Goal: Information Seeking & Learning: Learn about a topic

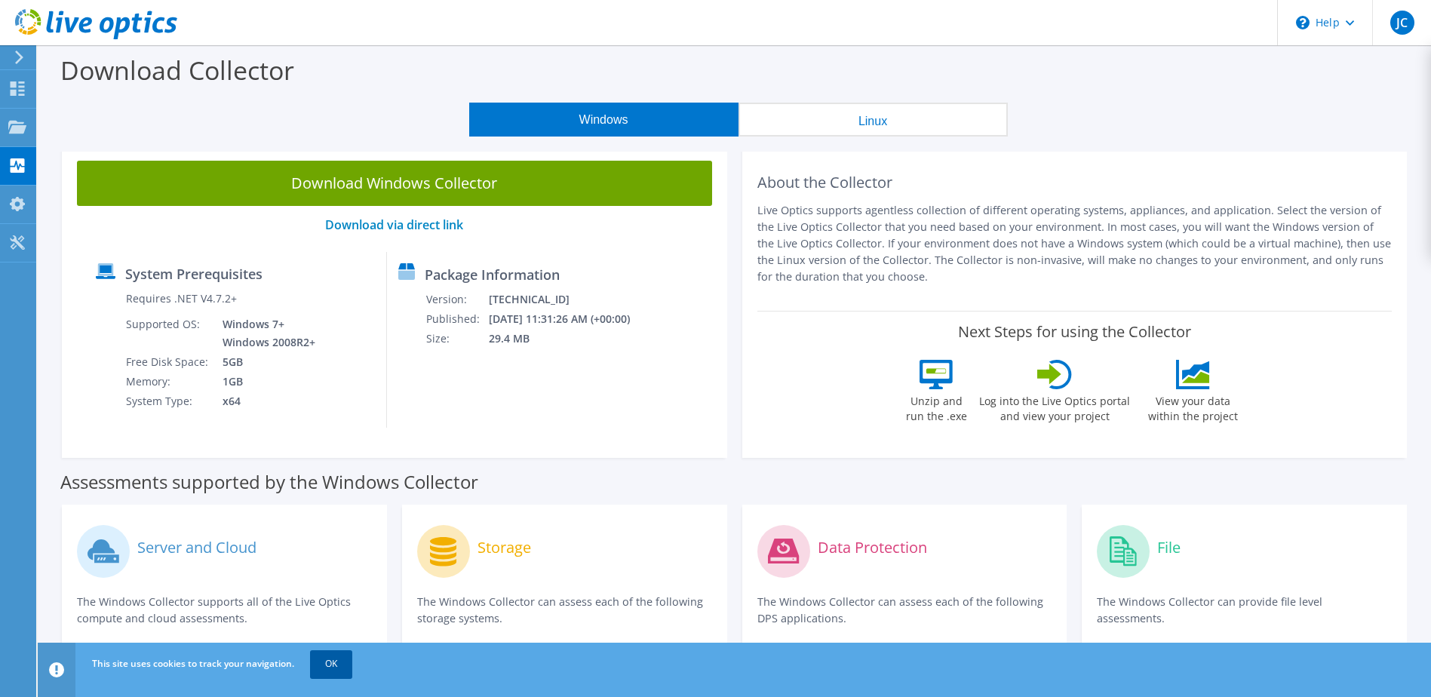
click at [334, 670] on link "OK" at bounding box center [331, 663] width 42 height 27
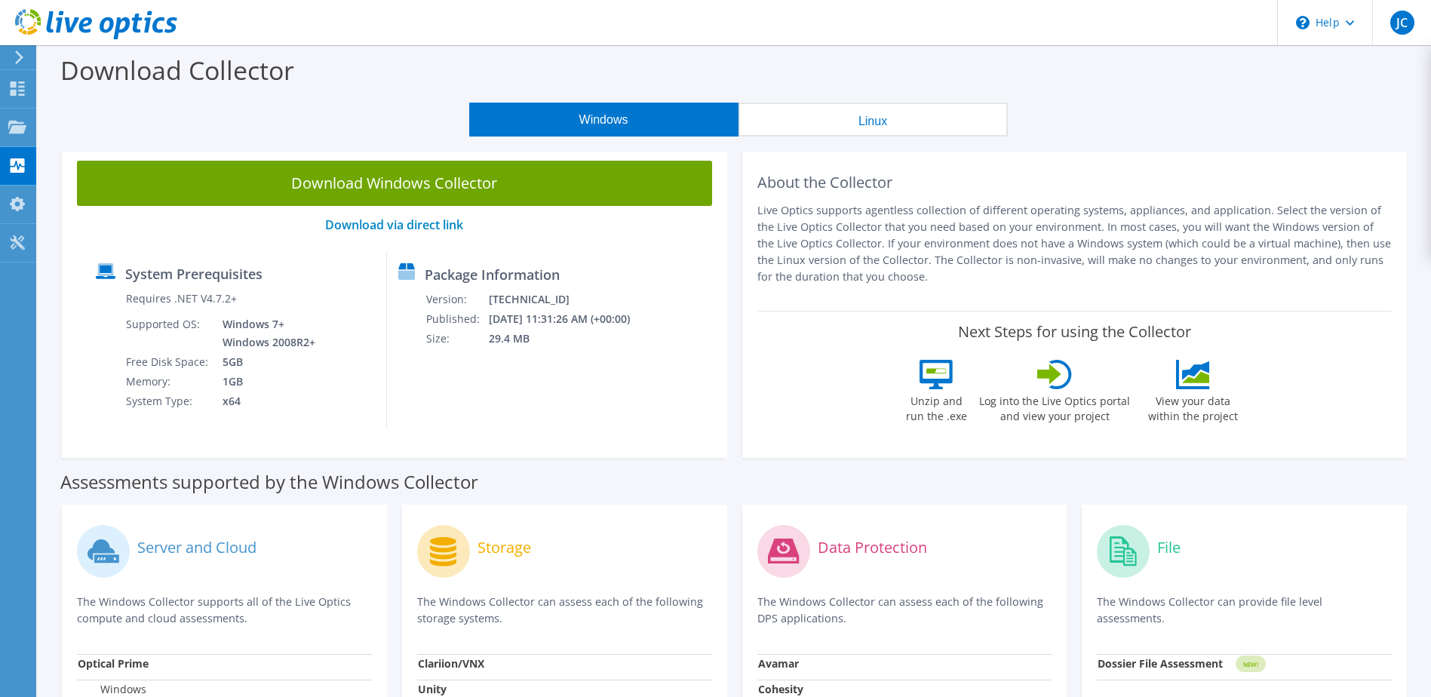
click at [613, 431] on div "Download Windows Collector Download via direct link System Prerequisites Requir…" at bounding box center [394, 302] width 665 height 312
click at [111, 32] on icon at bounding box center [96, 24] width 162 height 31
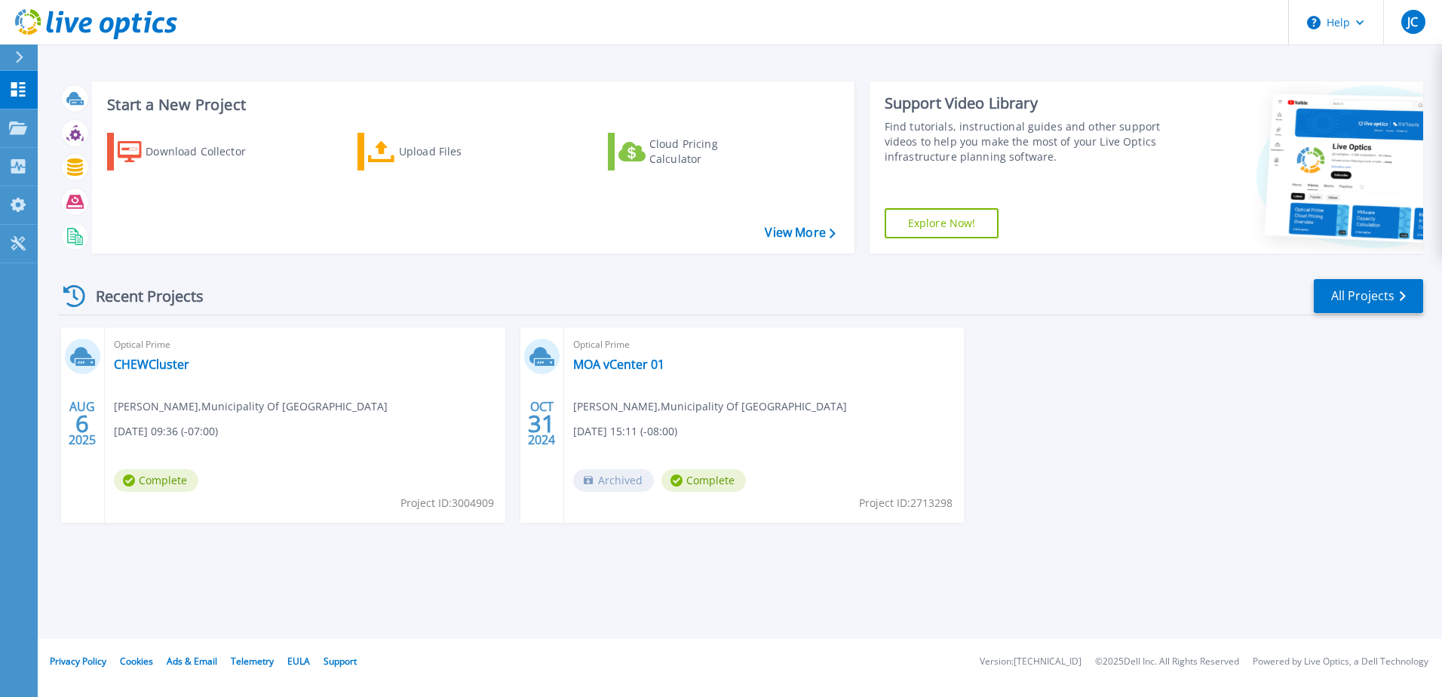
click at [1066, 453] on div "[DATE] Optical Prime CHEWCluster Elkam [PERSON_NAME] , Municipality Of [GEOGRAP…" at bounding box center [735, 440] width 1378 height 226
click at [99, 30] on icon at bounding box center [96, 24] width 162 height 31
click at [20, 53] on icon at bounding box center [19, 57] width 8 height 12
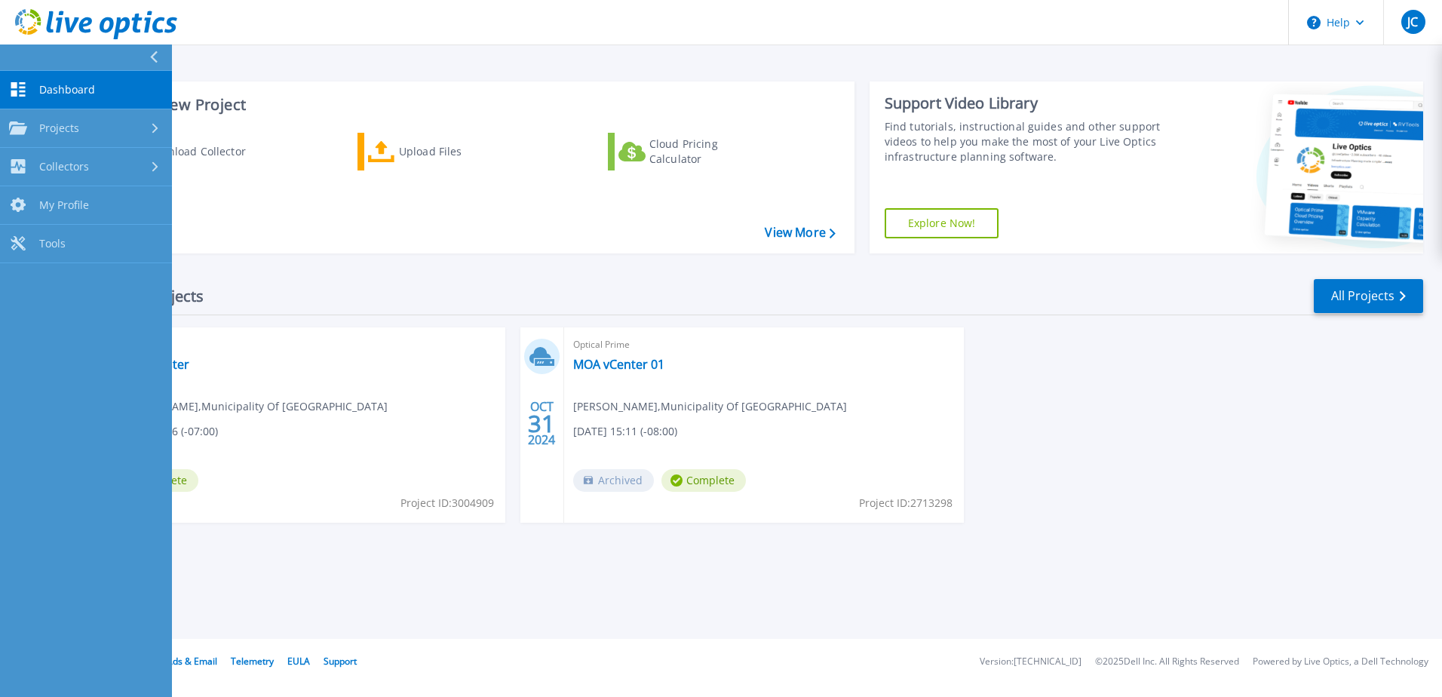
click at [84, 29] on icon at bounding box center [96, 24] width 162 height 31
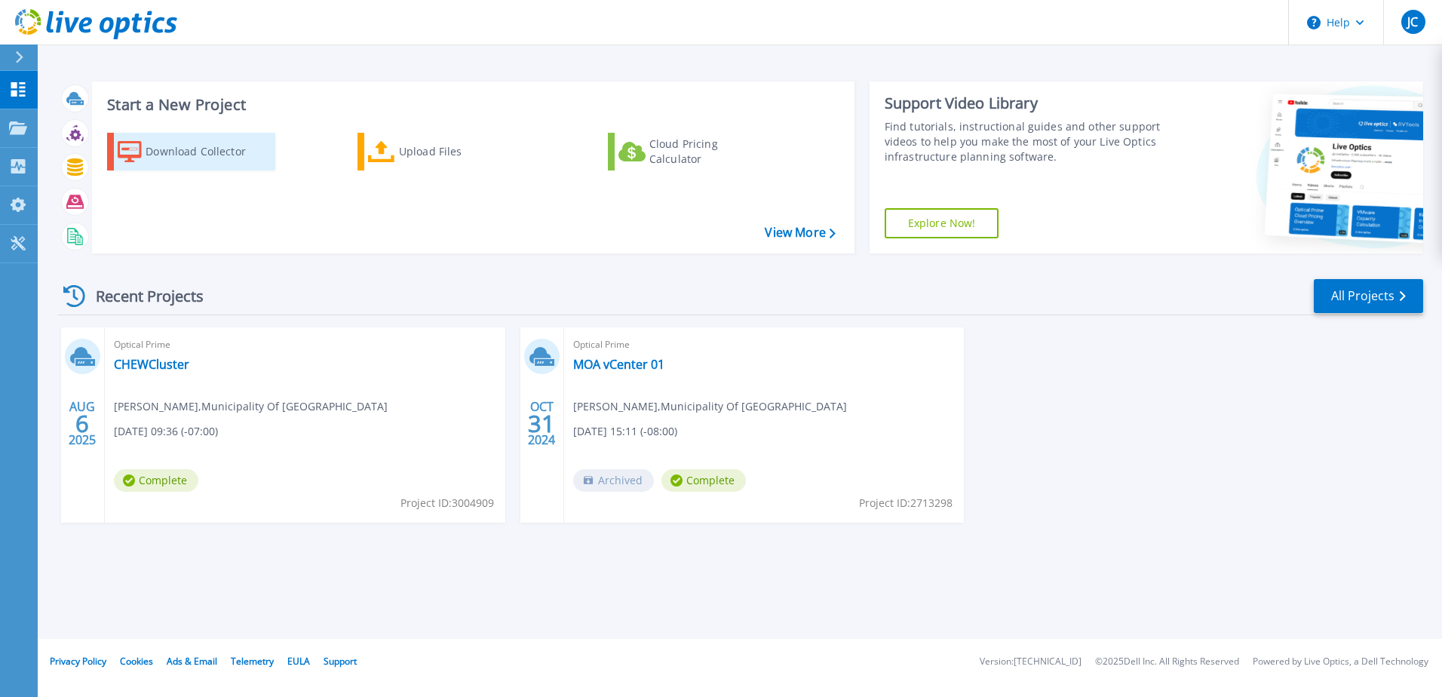
click at [185, 149] on div "Download Collector" at bounding box center [206, 152] width 121 height 30
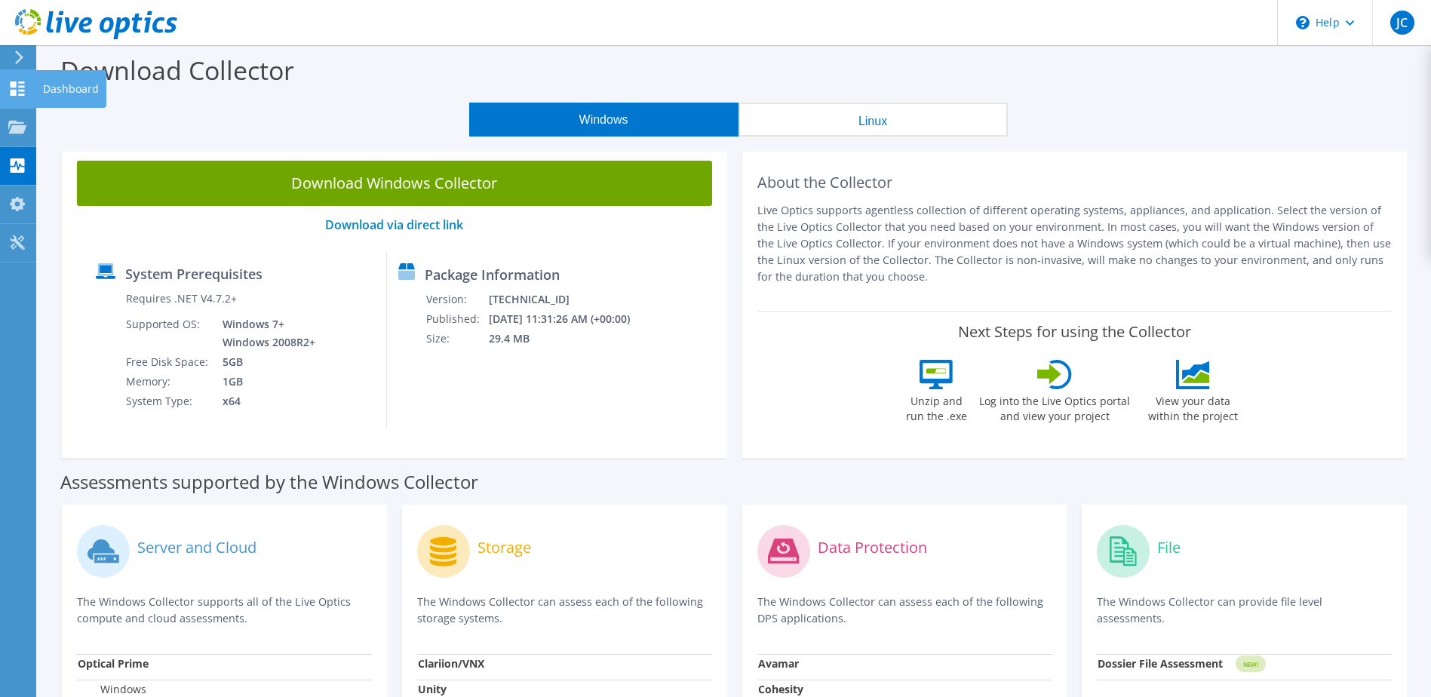
click at [21, 86] on use at bounding box center [18, 88] width 14 height 14
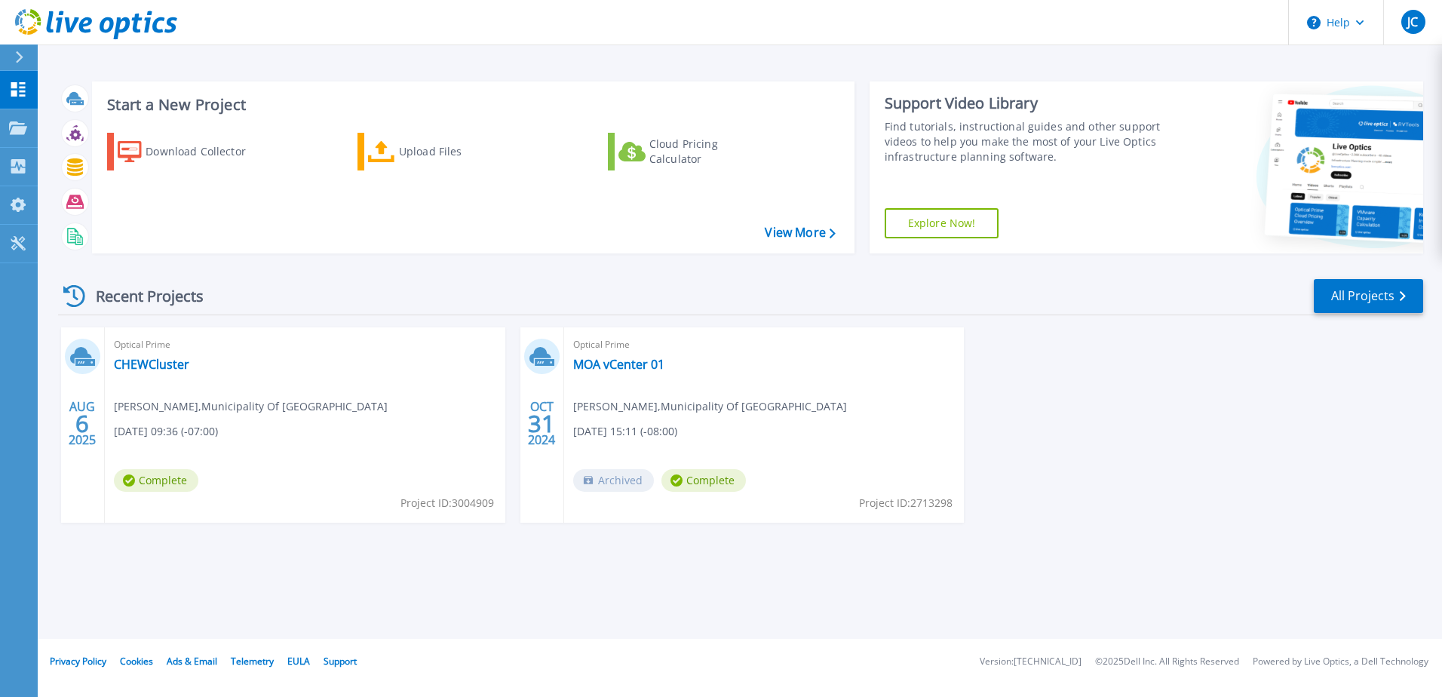
click at [852, 305] on div "Recent Projects All Projects" at bounding box center [741, 297] width 1366 height 38
click at [146, 359] on link "CHEWCluster" at bounding box center [151, 364] width 75 height 15
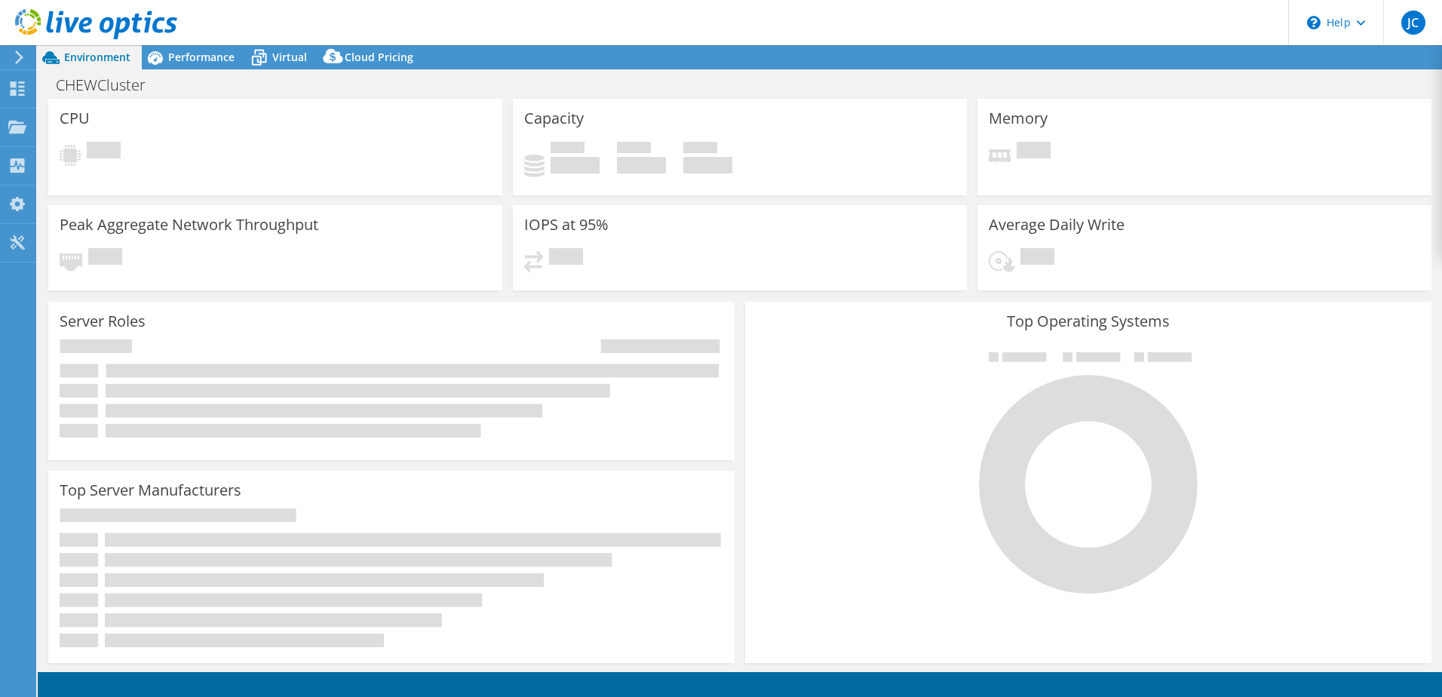
select select "USD"
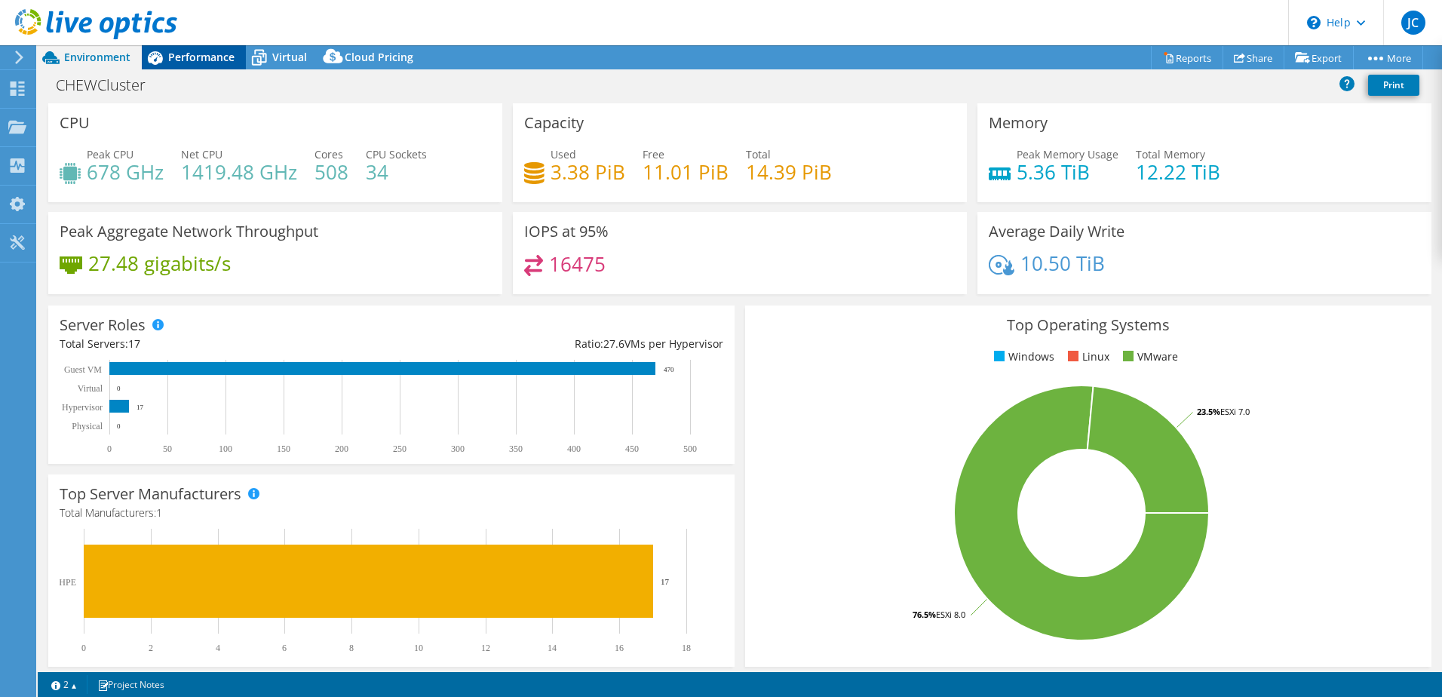
click at [207, 66] on div "Performance" at bounding box center [194, 57] width 104 height 24
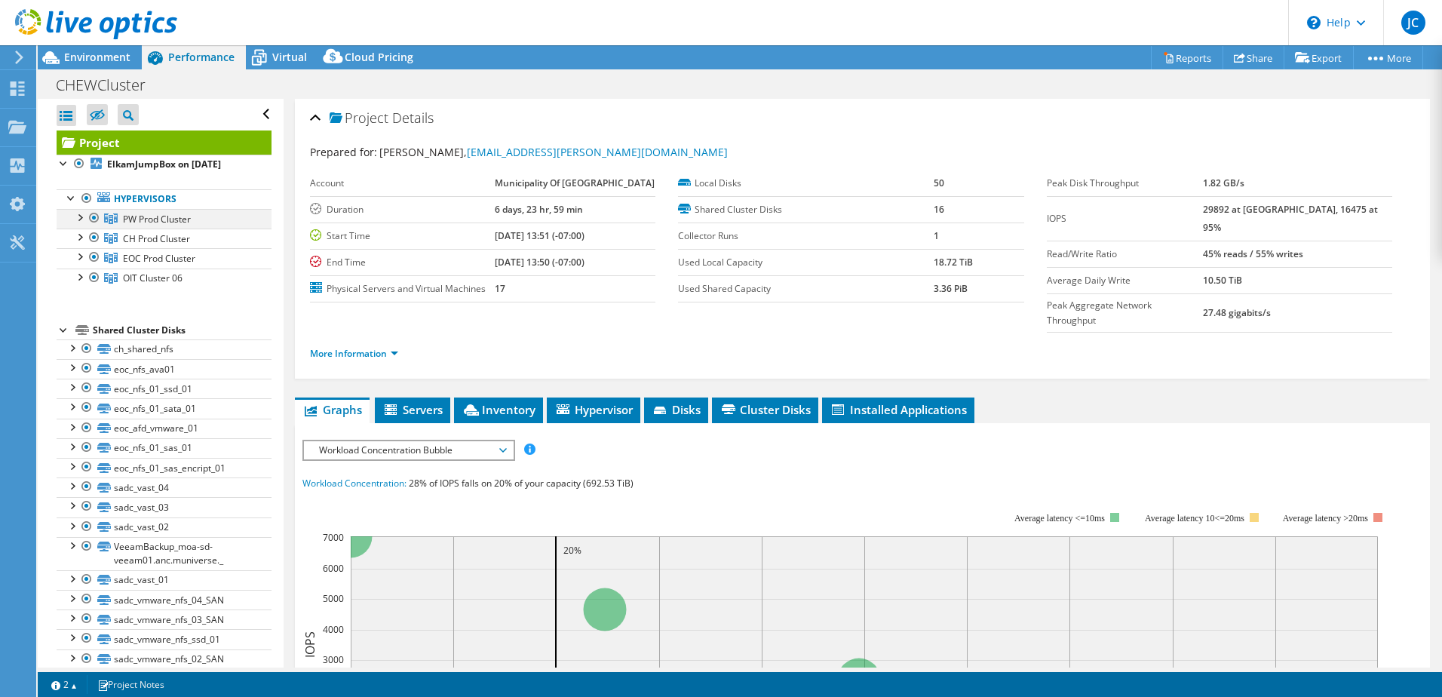
click at [82, 219] on div at bounding box center [79, 216] width 15 height 15
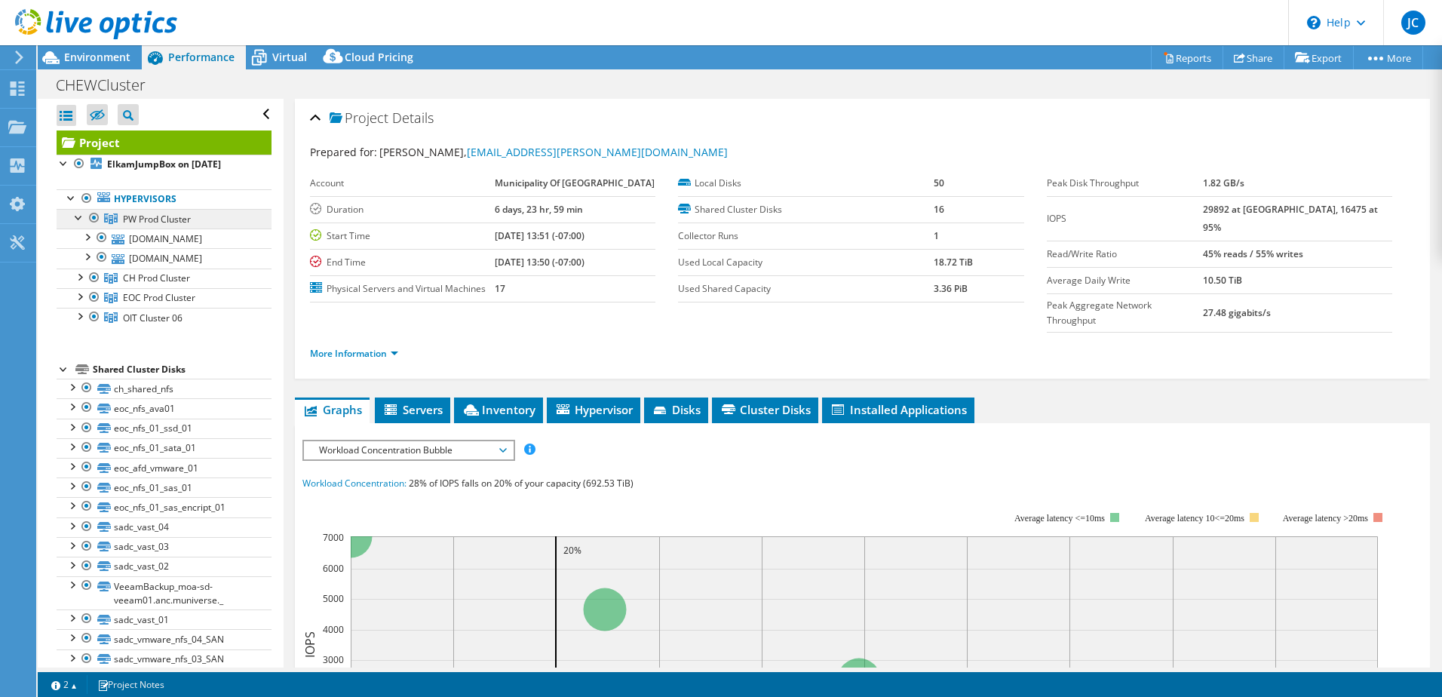
click at [181, 220] on span "PW Prod Cluster" at bounding box center [157, 219] width 68 height 13
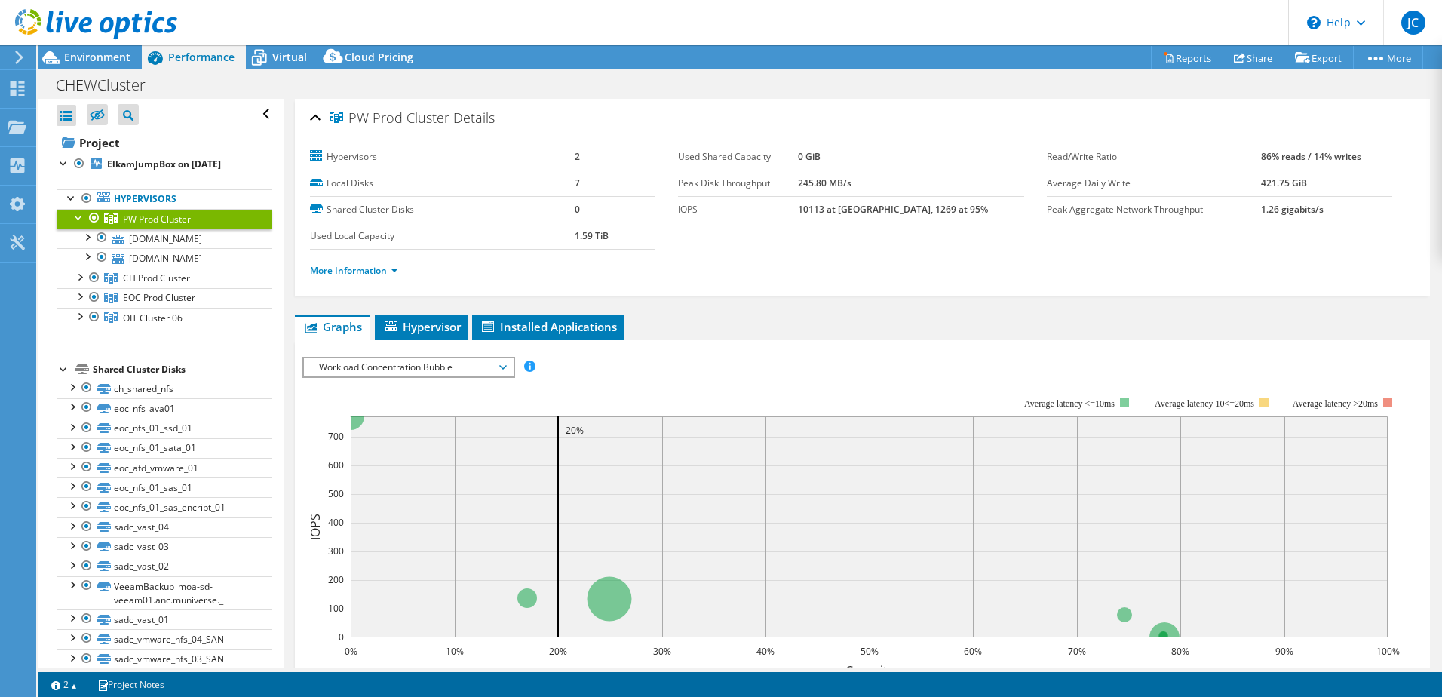
drag, startPoint x: 827, startPoint y: 211, endPoint x: 858, endPoint y: 217, distance: 31.5
click at [858, 217] on tr "IOPS 10113 at [GEOGRAPHIC_DATA], 1269 at 95%" at bounding box center [851, 209] width 346 height 26
drag, startPoint x: 1354, startPoint y: 158, endPoint x: 1244, endPoint y: 158, distance: 110.1
click at [1244, 158] on tr "Read/Write Ratio 86% reads / 14% writes" at bounding box center [1220, 157] width 346 height 26
drag, startPoint x: 1244, startPoint y: 158, endPoint x: 1235, endPoint y: 154, distance: 10.1
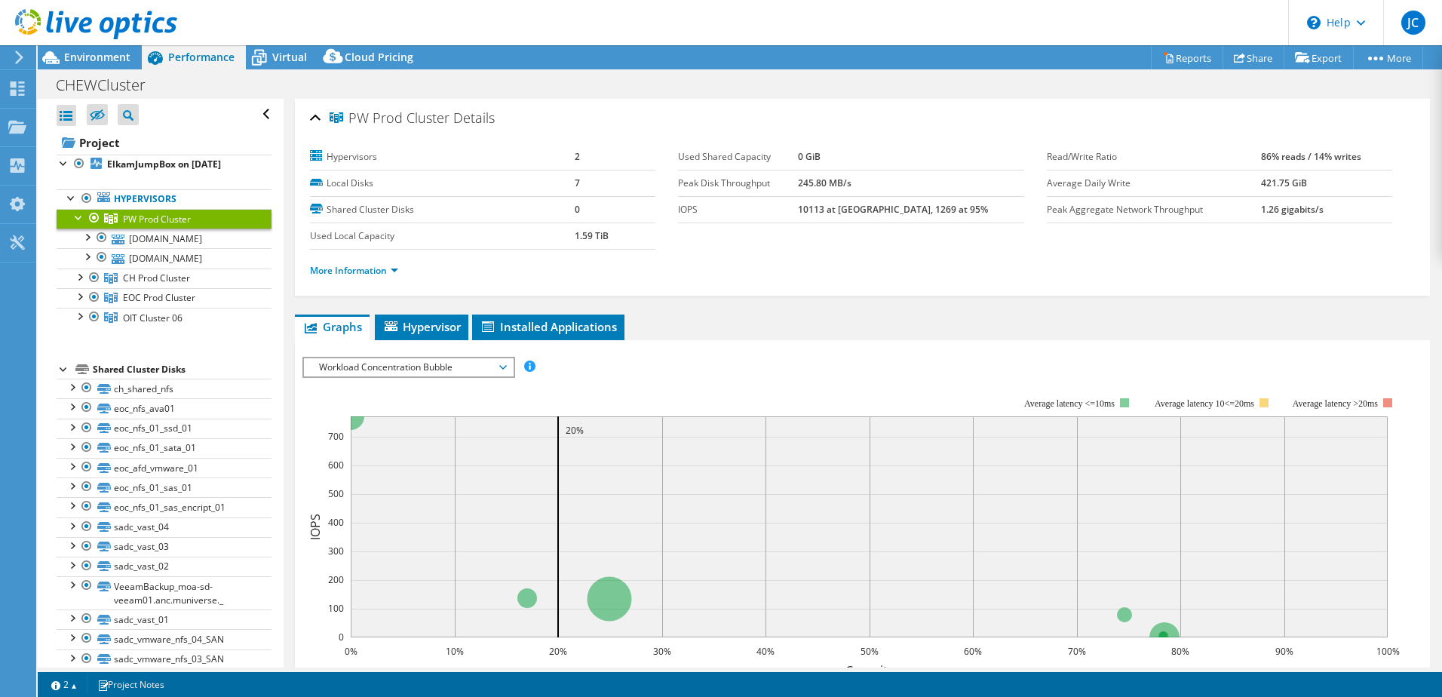
click at [1235, 154] on label "Read/Write Ratio" at bounding box center [1154, 156] width 214 height 15
click at [497, 370] on span "Workload Concentration Bubble" at bounding box center [409, 367] width 194 height 18
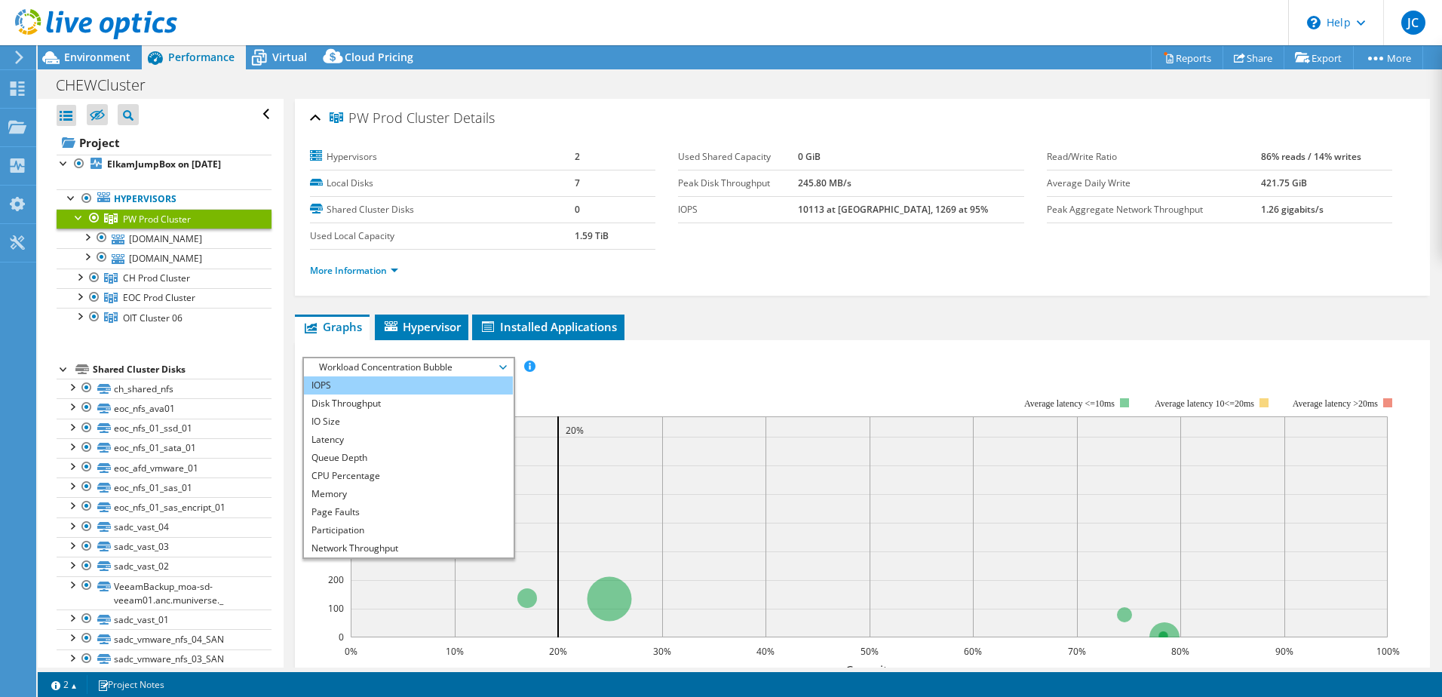
click at [383, 384] on li "IOPS" at bounding box center [408, 385] width 209 height 18
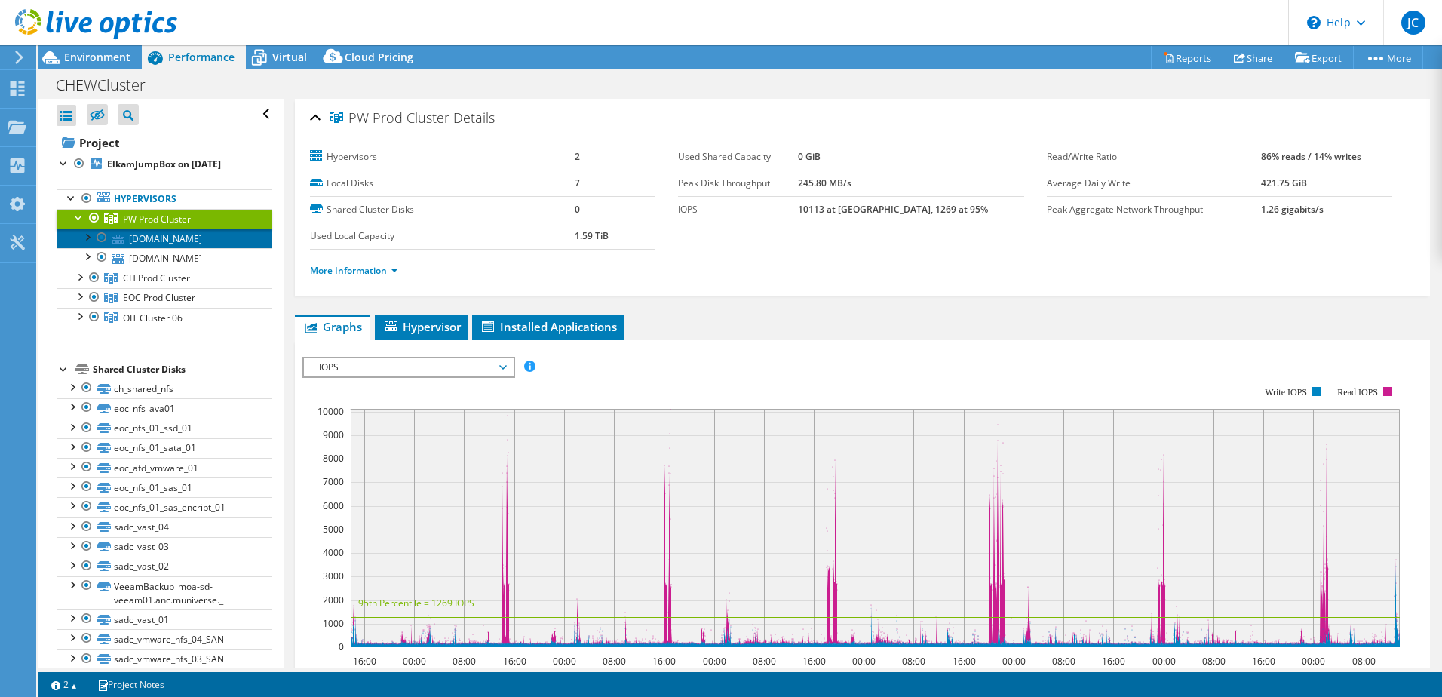
click at [223, 238] on link "[DOMAIN_NAME]" at bounding box center [164, 239] width 215 height 20
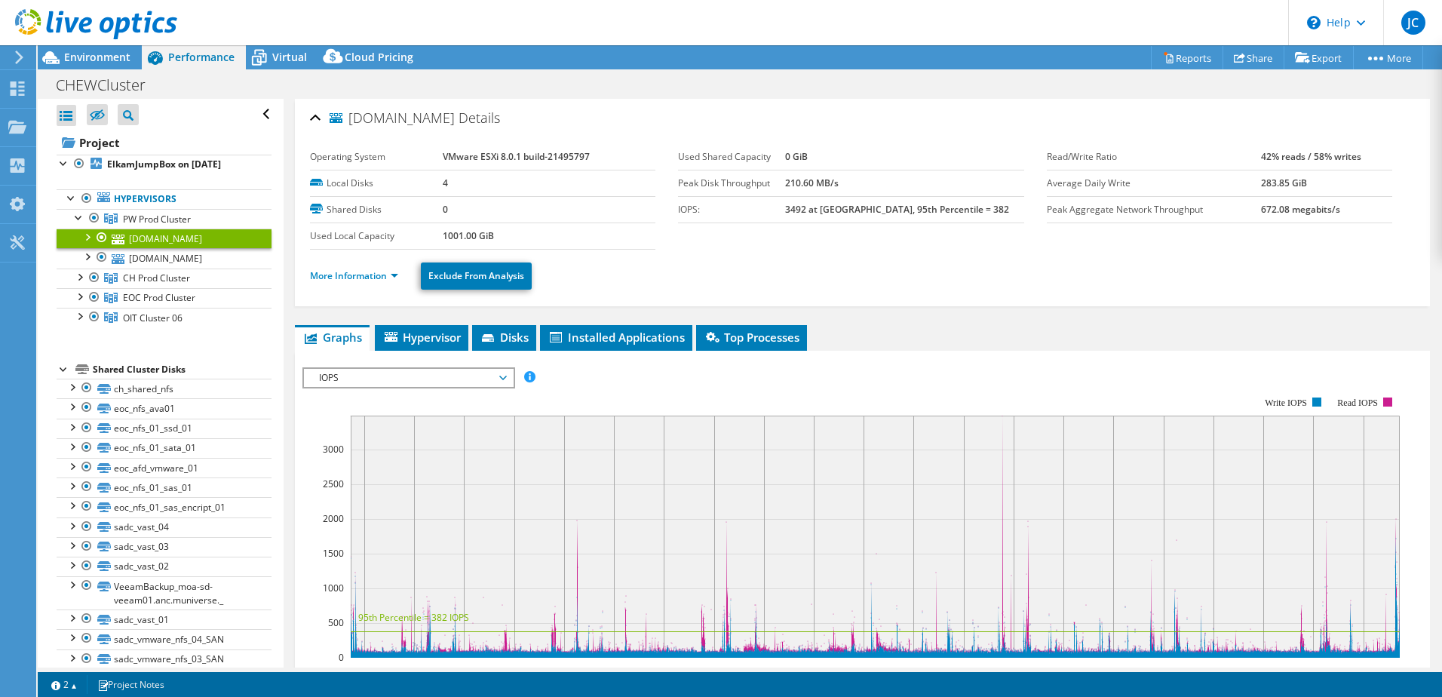
drag, startPoint x: 1247, startPoint y: 156, endPoint x: 1372, endPoint y: 155, distance: 124.5
click at [1372, 155] on tr "Read/Write Ratio 42% reads / 58% writes" at bounding box center [1220, 157] width 346 height 26
click at [206, 260] on link "[DOMAIN_NAME]" at bounding box center [164, 258] width 215 height 20
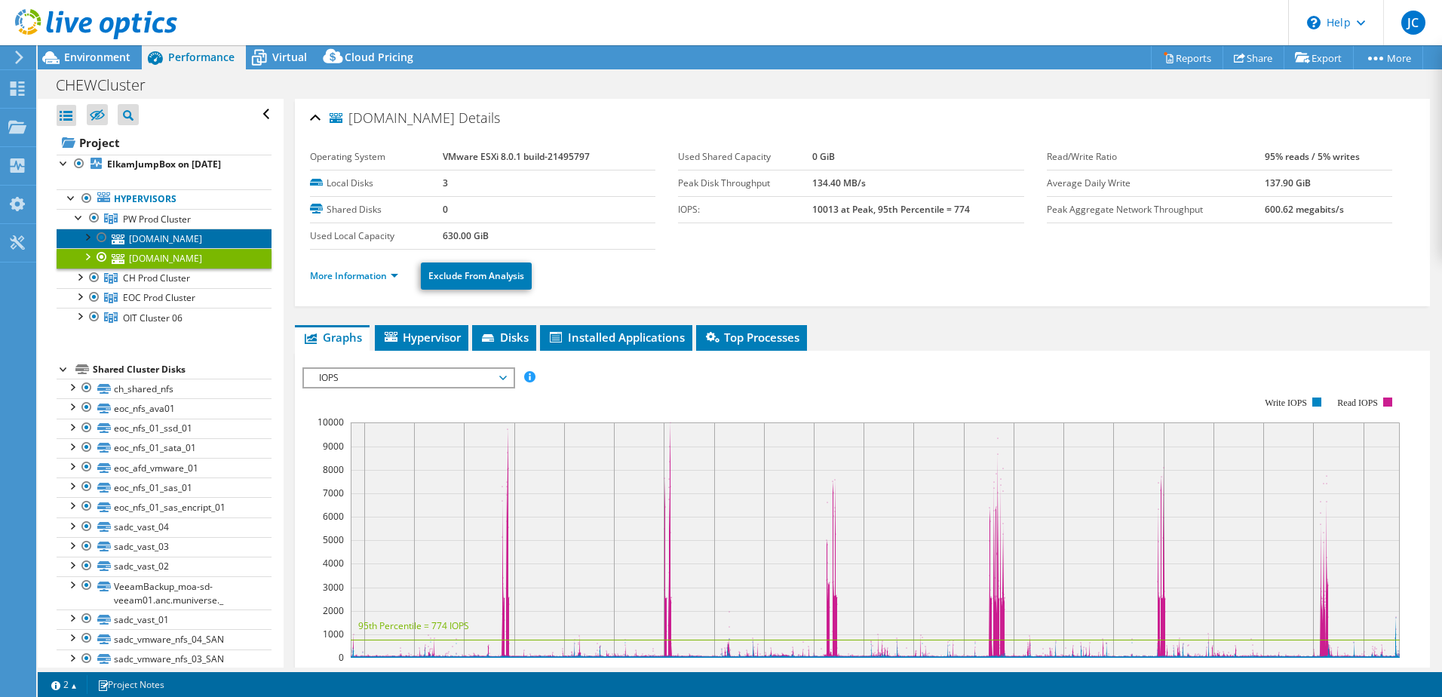
click at [210, 241] on link "[DOMAIN_NAME]" at bounding box center [164, 239] width 215 height 20
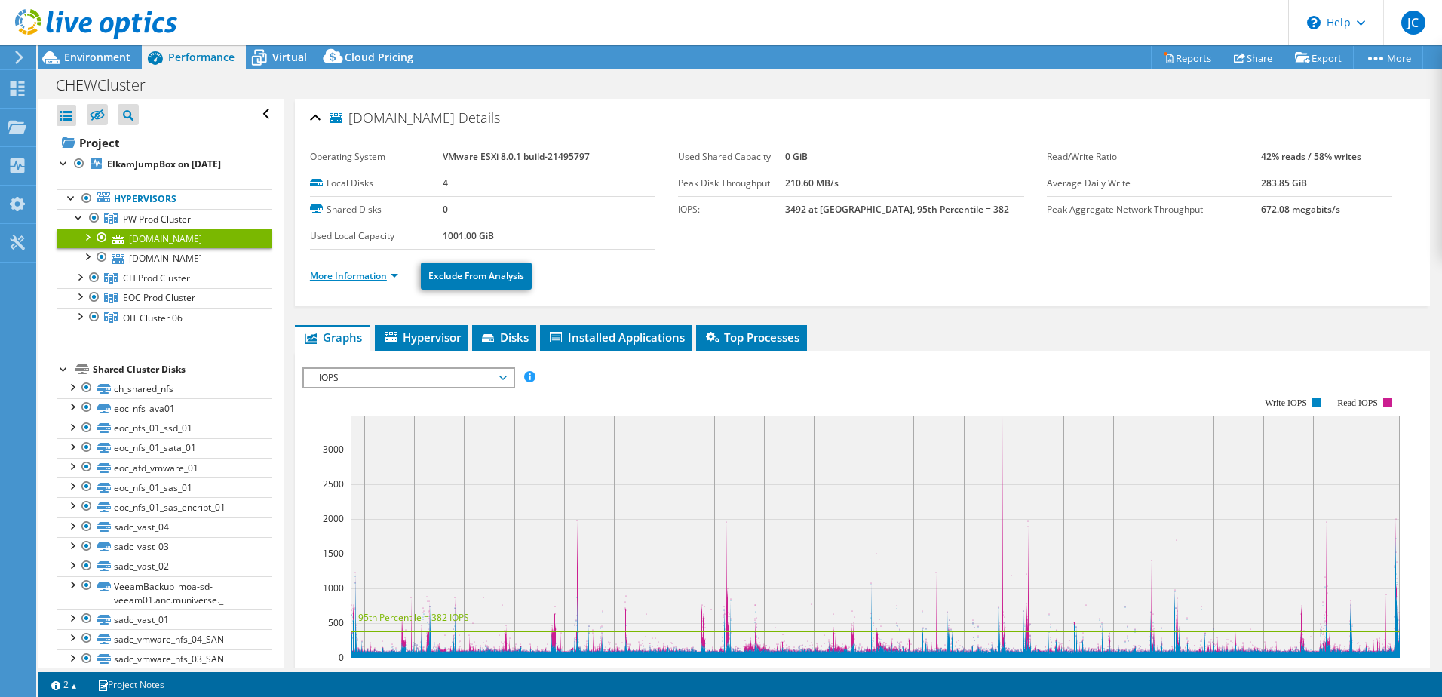
click at [379, 277] on link "More Information" at bounding box center [354, 275] width 88 height 13
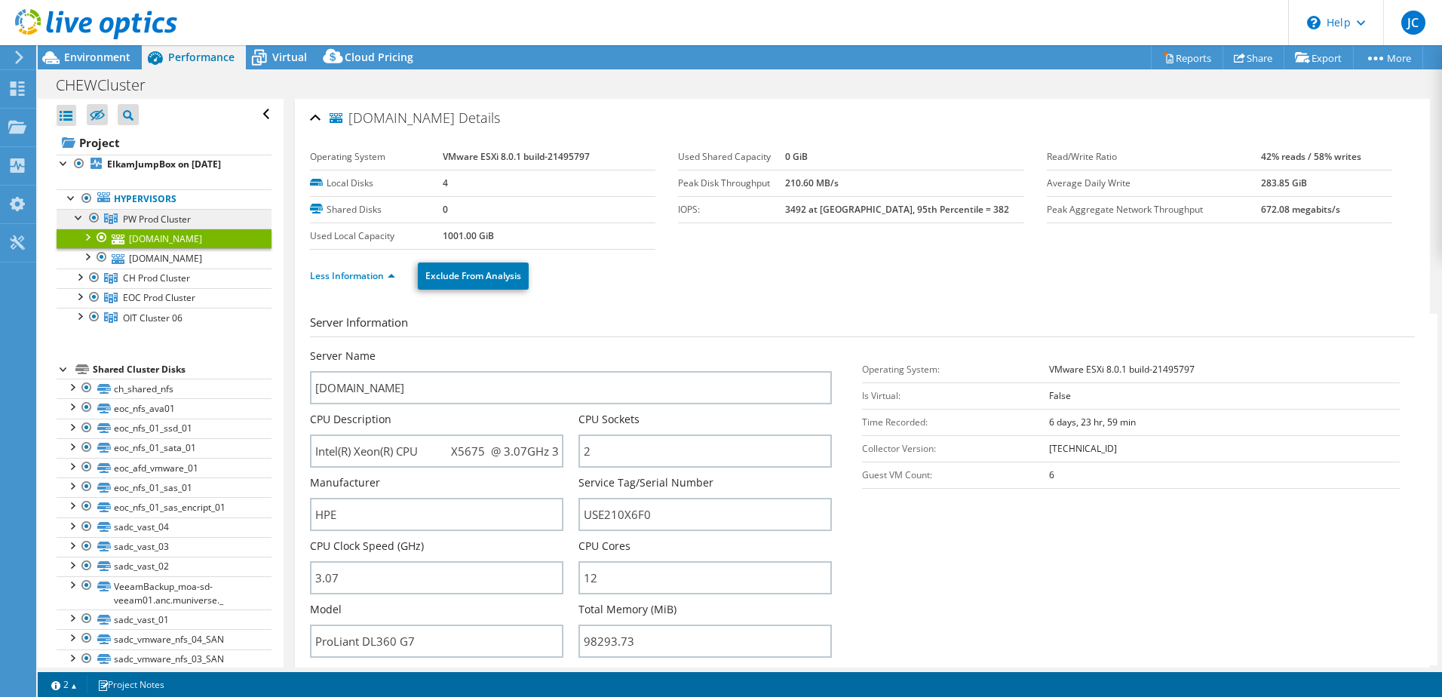
click at [135, 214] on span "PW Prod Cluster" at bounding box center [157, 219] width 68 height 13
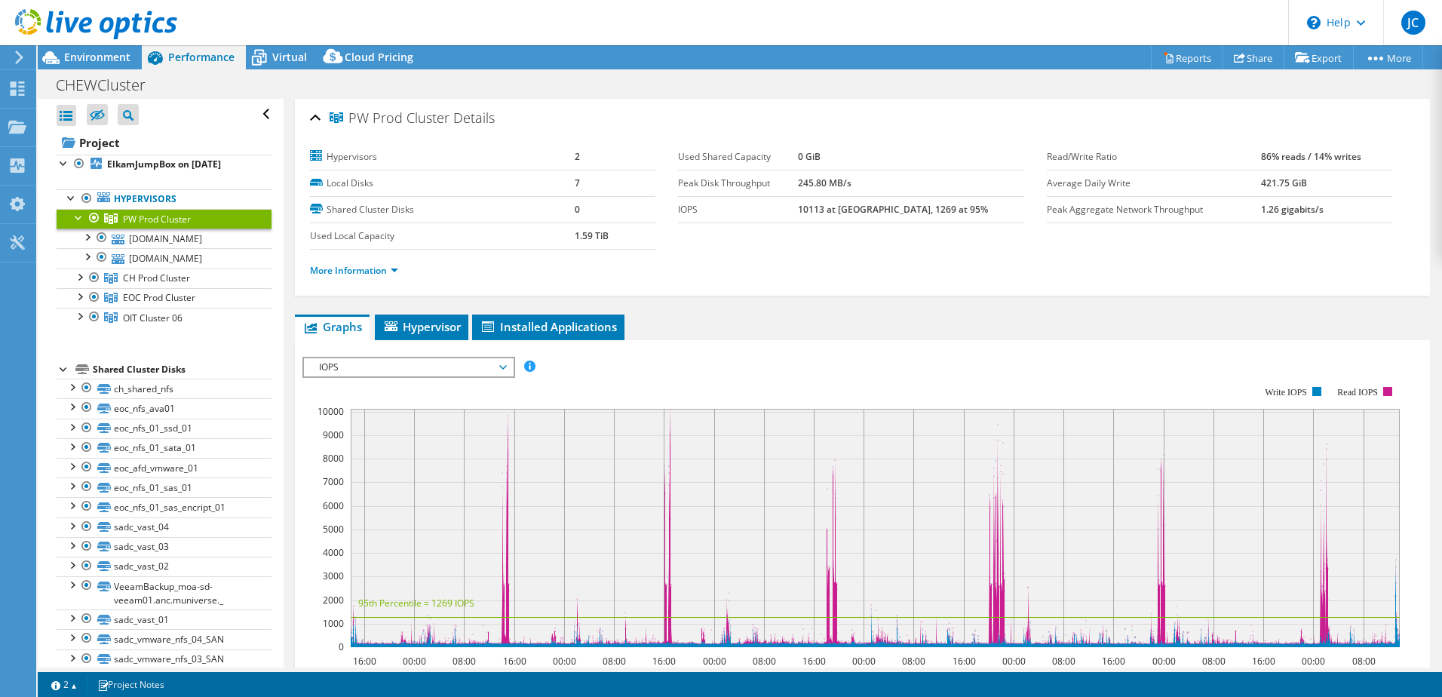
click at [496, 366] on span "IOPS" at bounding box center [409, 367] width 194 height 18
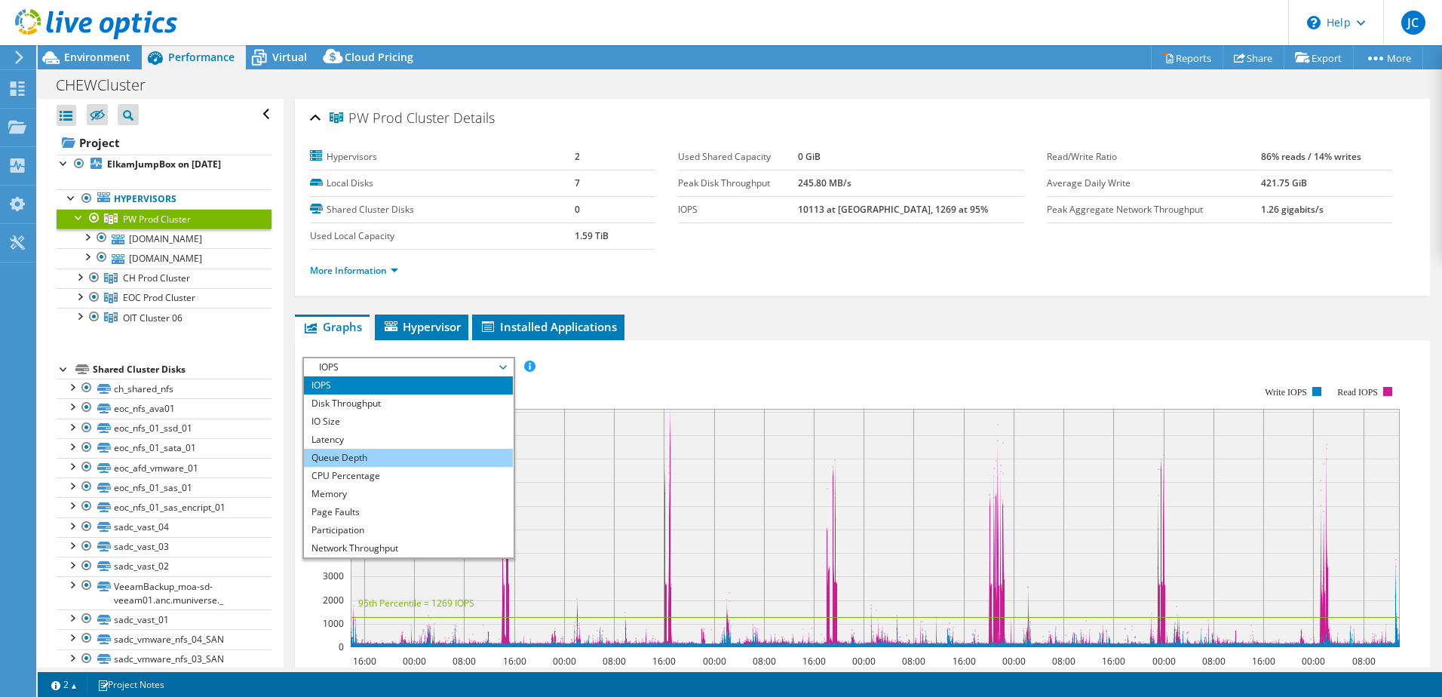
scroll to position [54, 0]
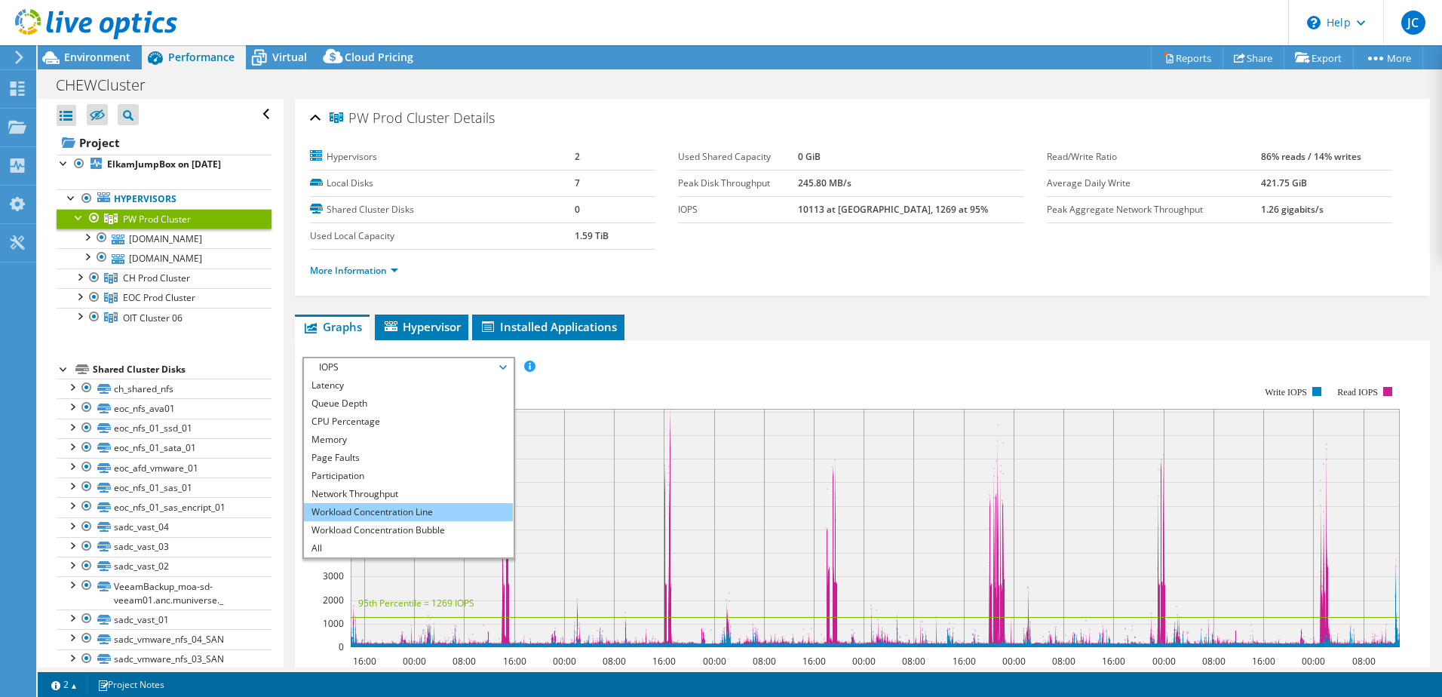
click at [445, 515] on li "Workload Concentration Line" at bounding box center [408, 512] width 209 height 18
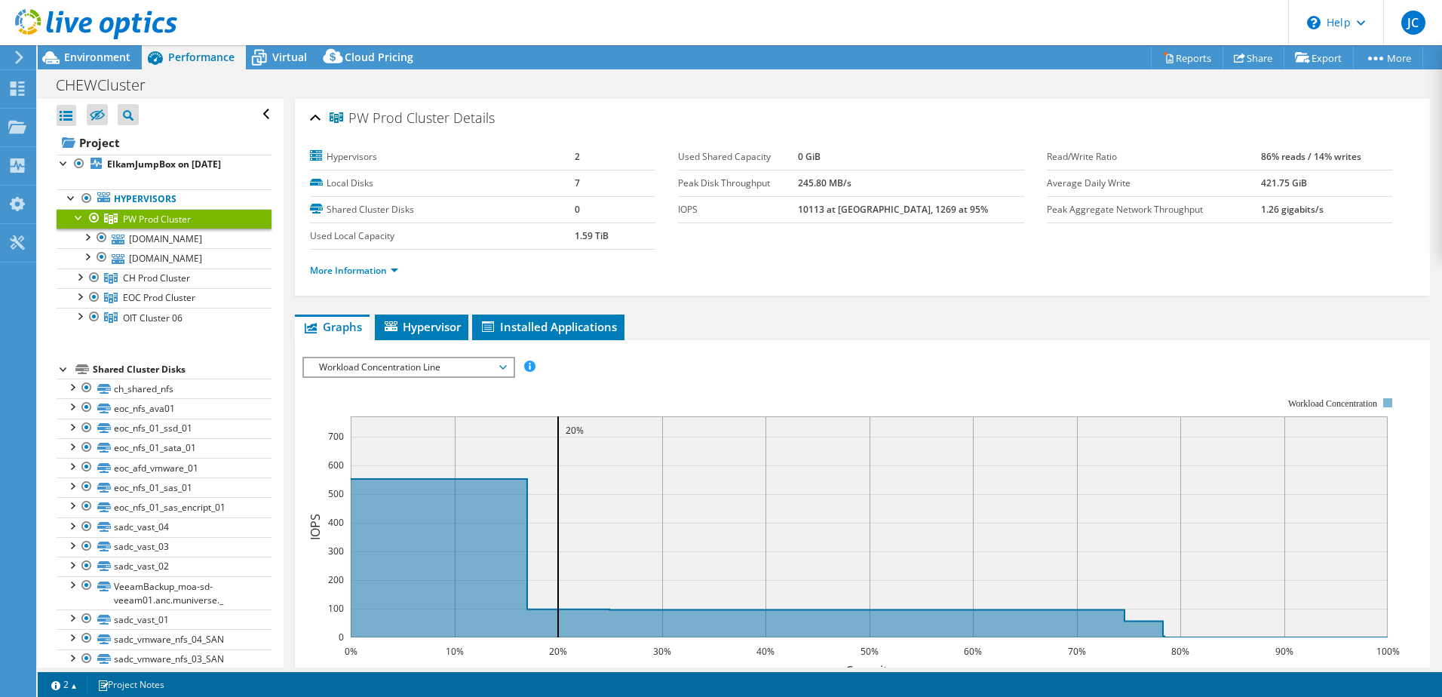
click at [487, 359] on span "Workload Concentration Line" at bounding box center [409, 367] width 194 height 18
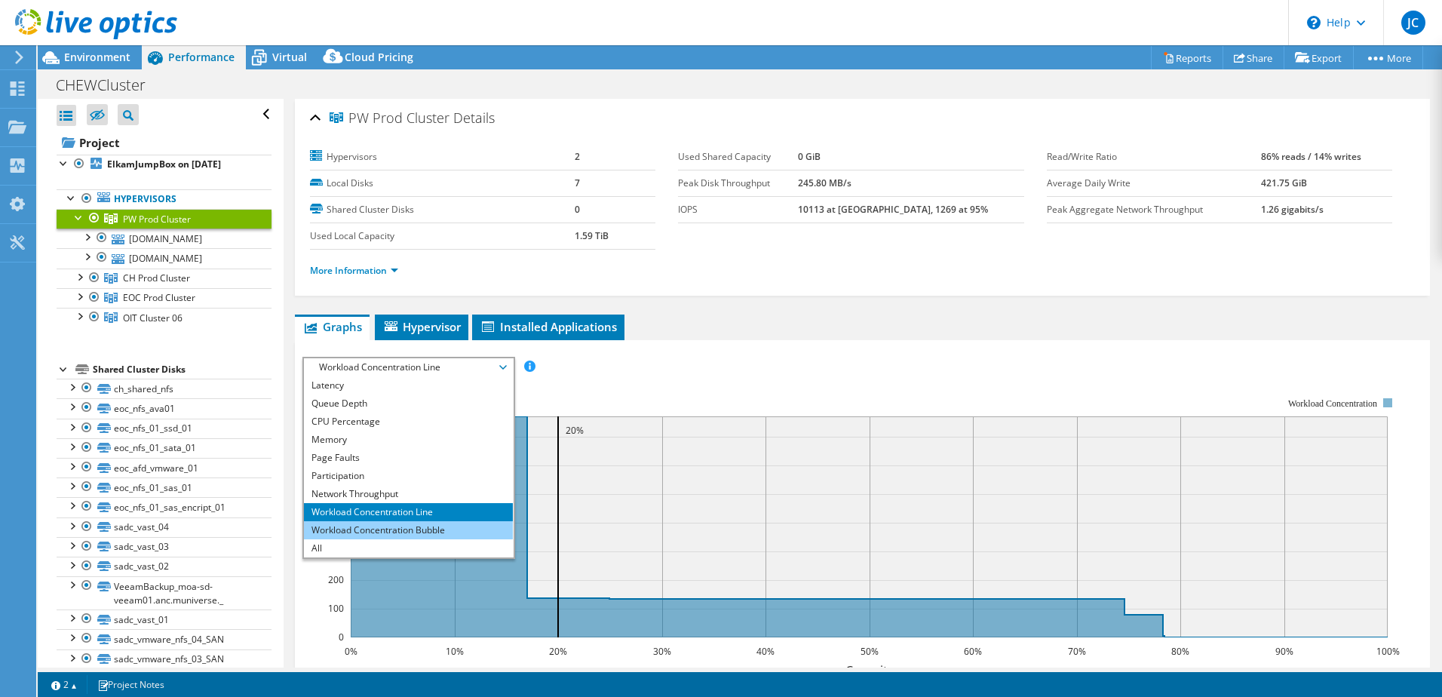
click at [449, 530] on li "Workload Concentration Bubble" at bounding box center [408, 530] width 209 height 18
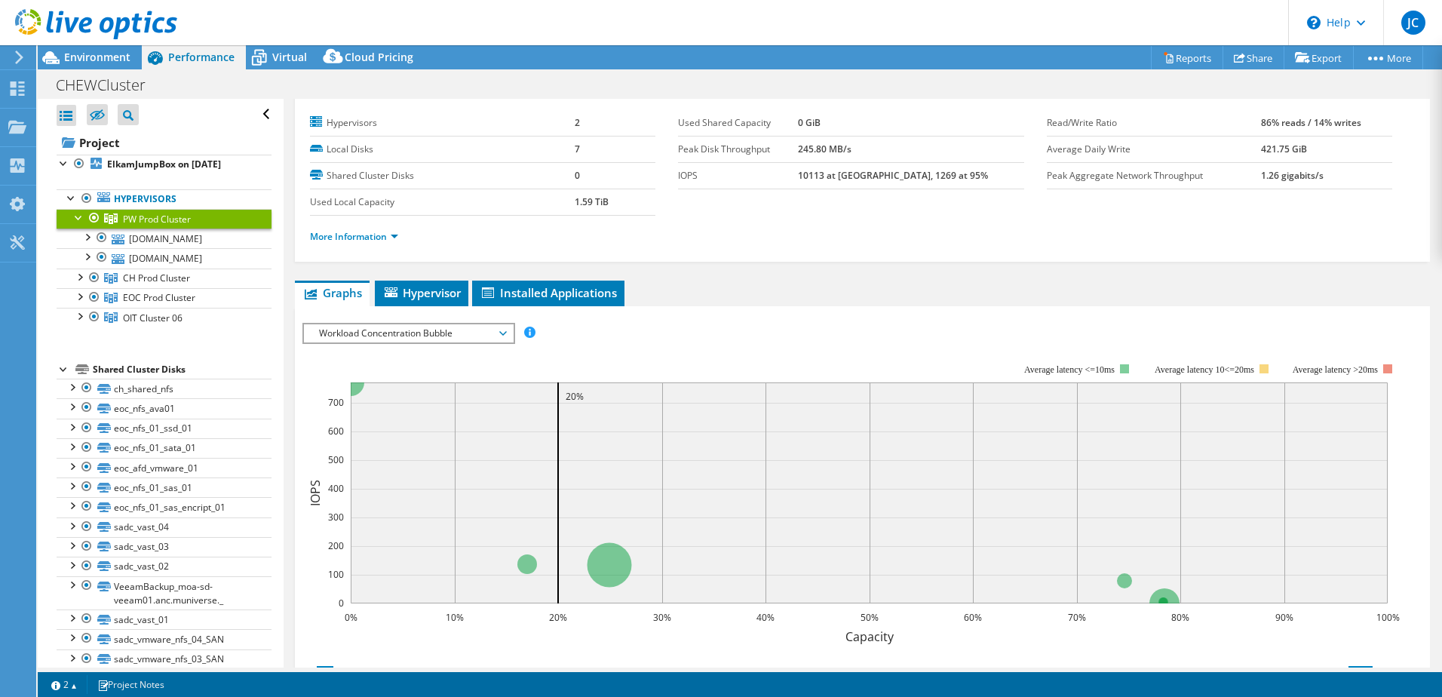
scroll to position [0, 0]
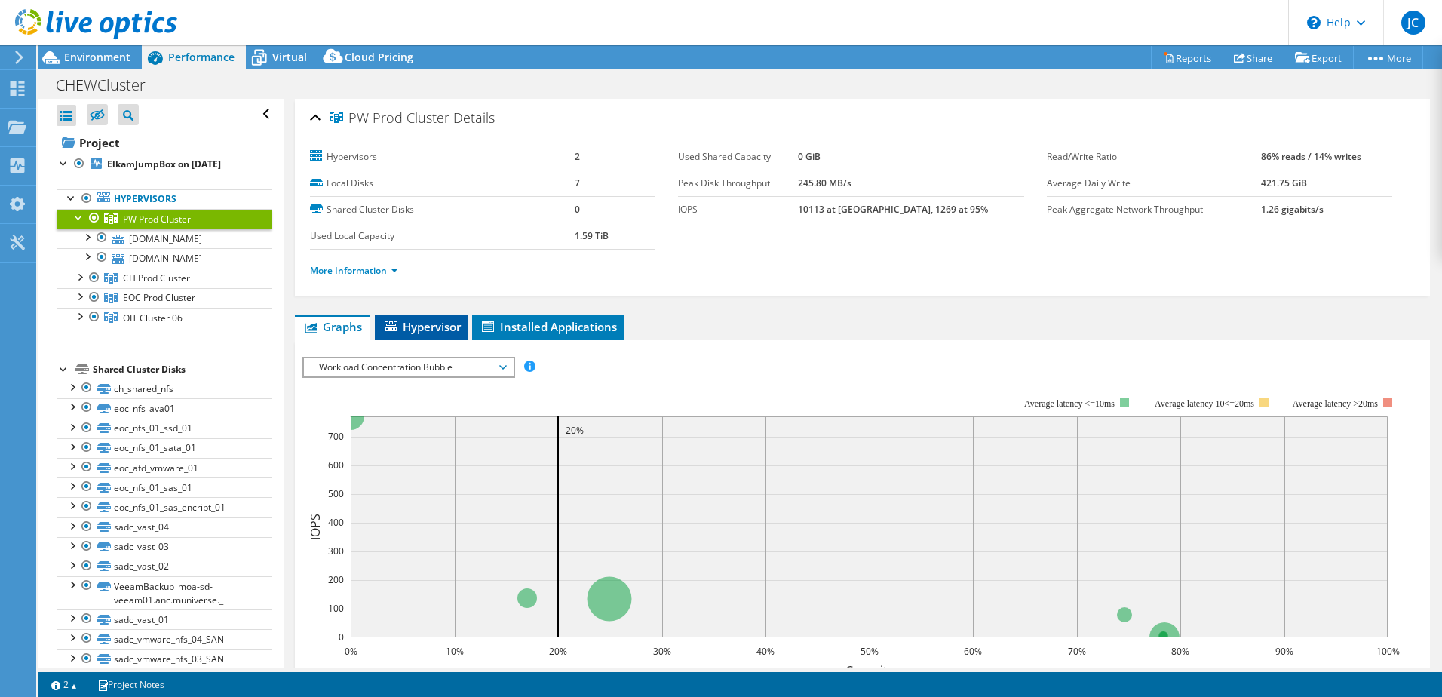
click at [444, 327] on span "Hypervisor" at bounding box center [422, 326] width 78 height 15
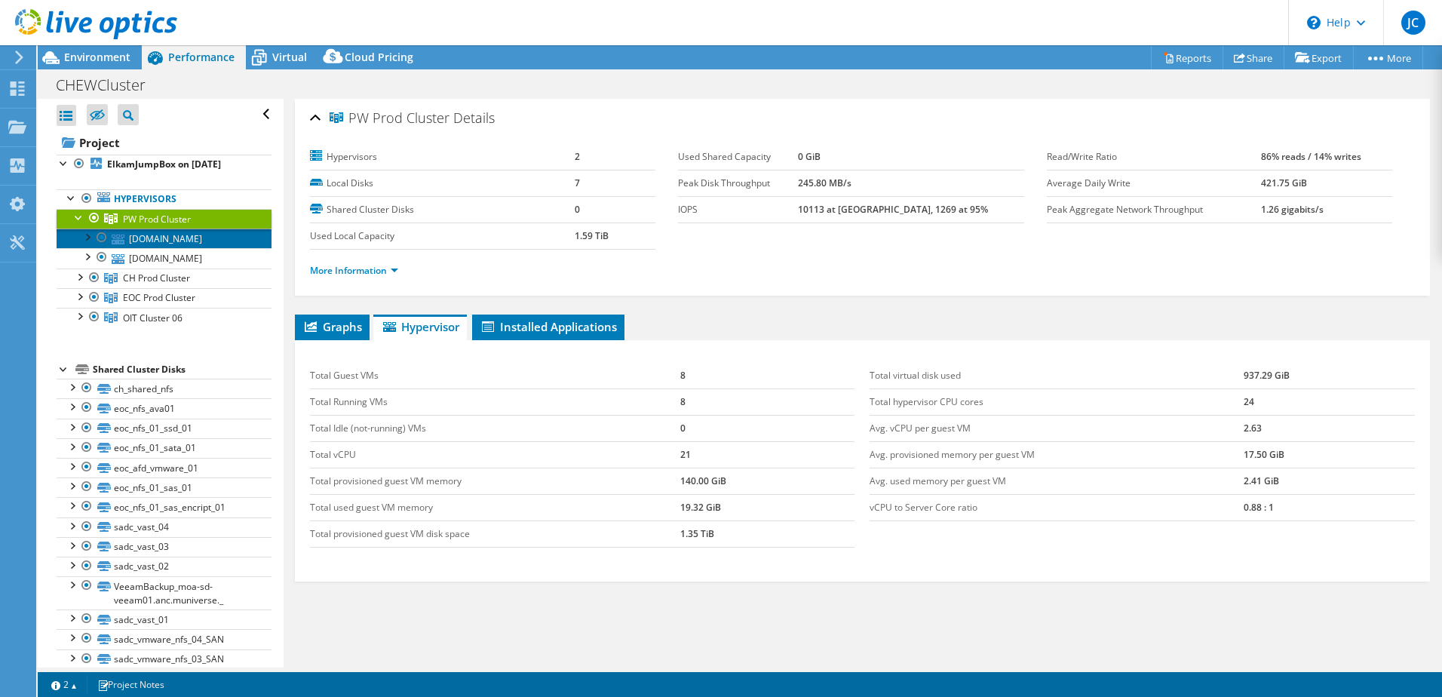
click at [138, 241] on link "[DOMAIN_NAME]" at bounding box center [164, 239] width 215 height 20
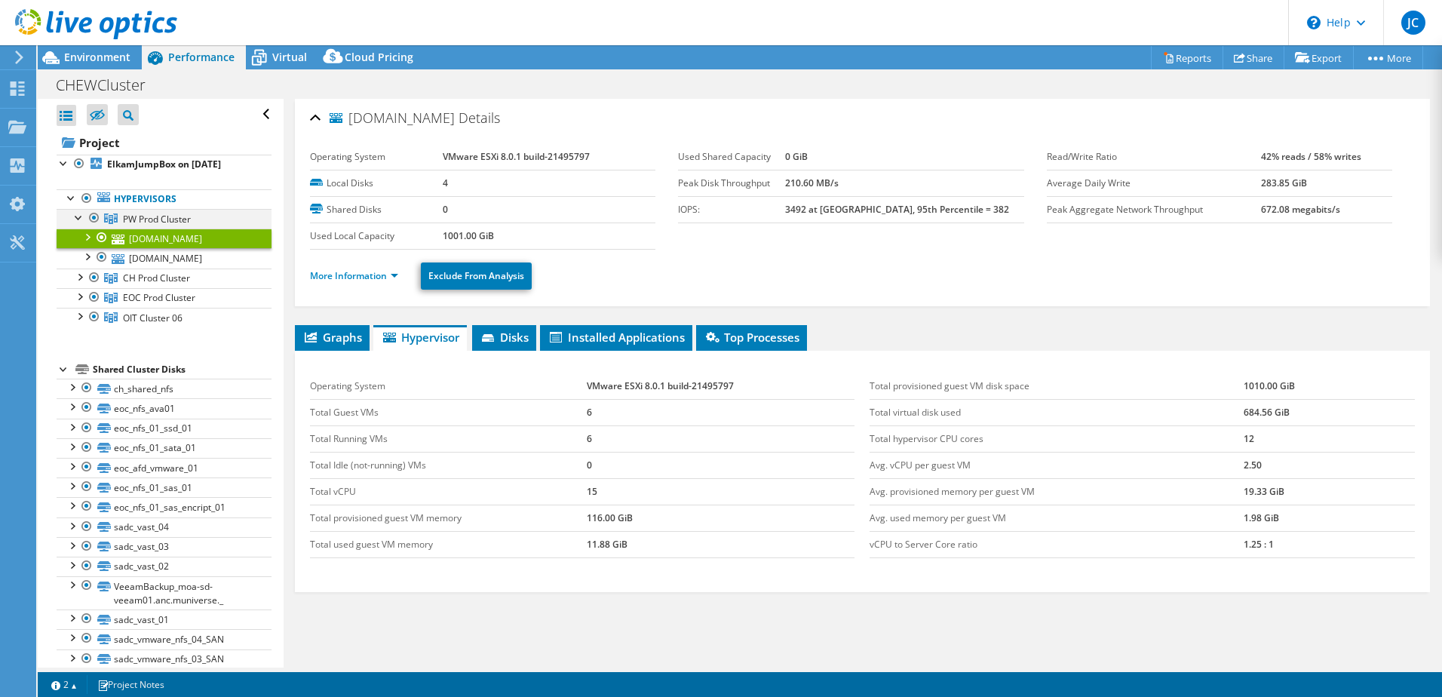
click at [77, 218] on div at bounding box center [79, 216] width 15 height 15
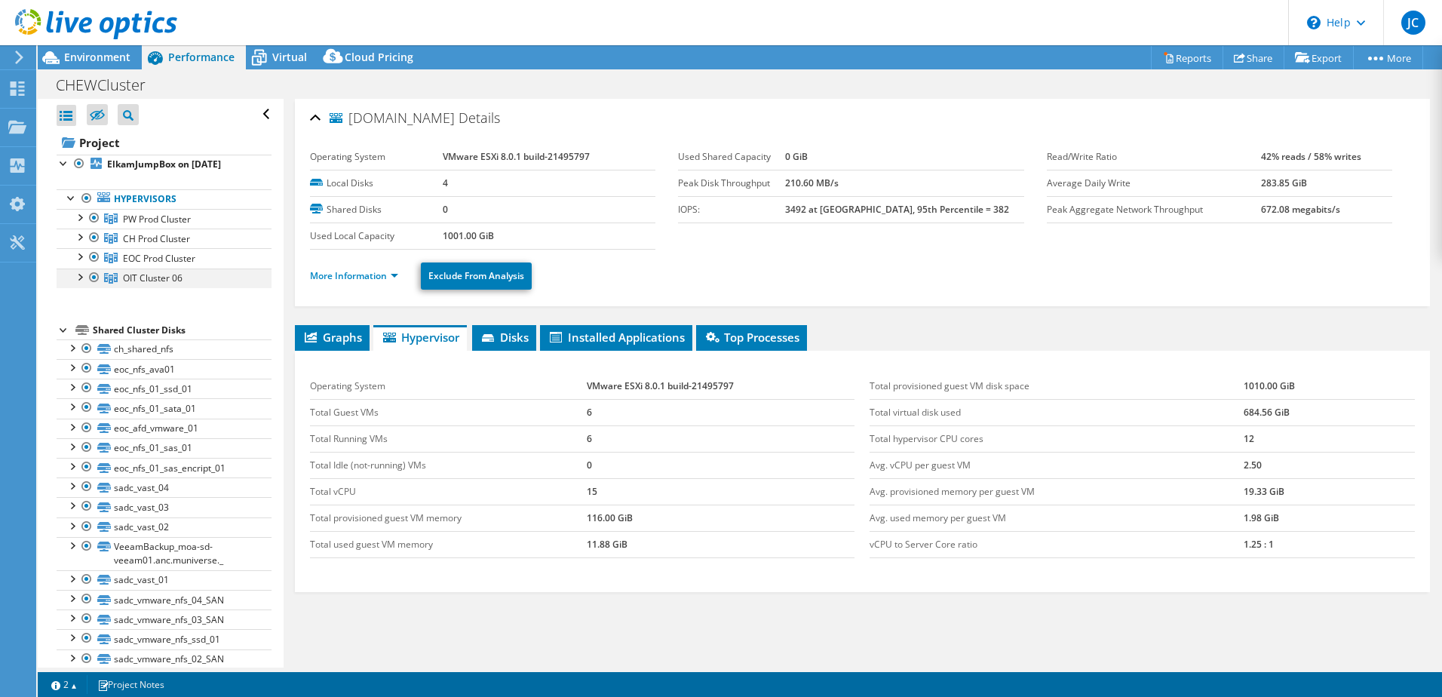
click at [84, 276] on div at bounding box center [79, 276] width 15 height 15
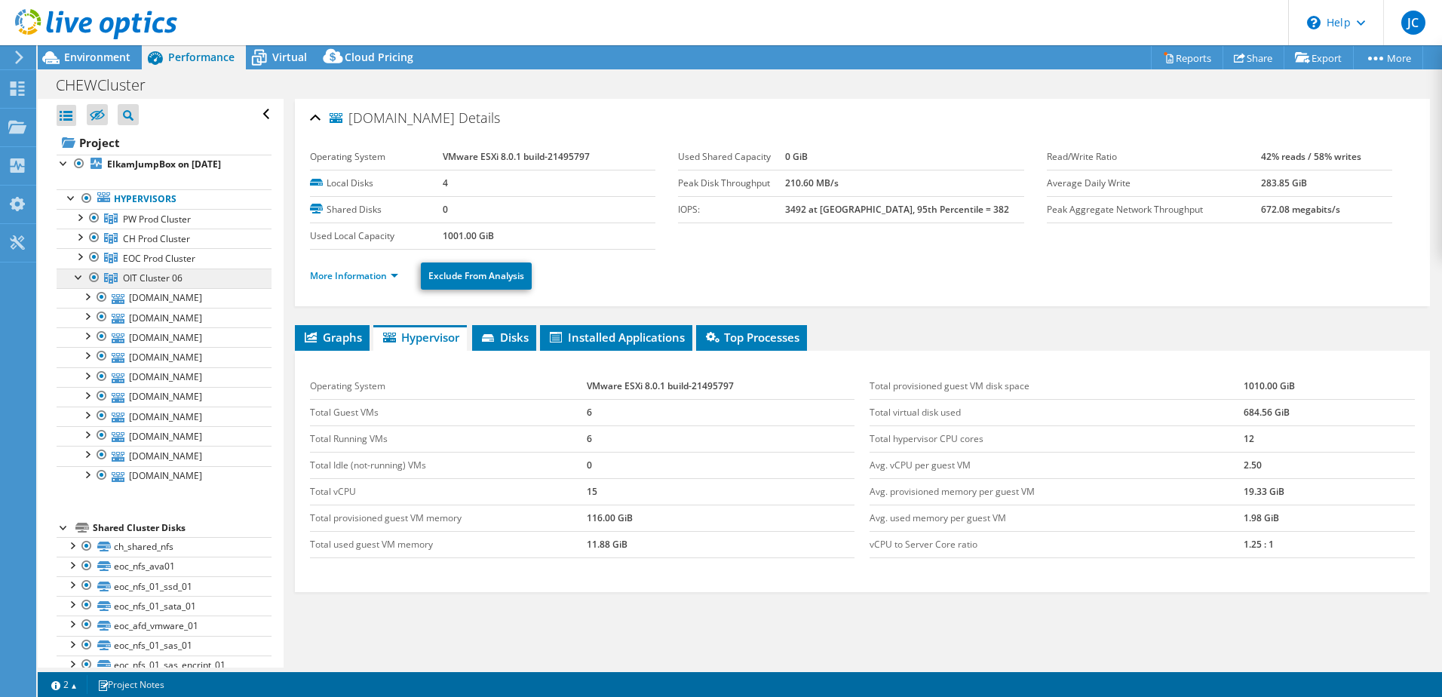
click at [156, 226] on span "OIT Cluster 06" at bounding box center [157, 219] width 68 height 13
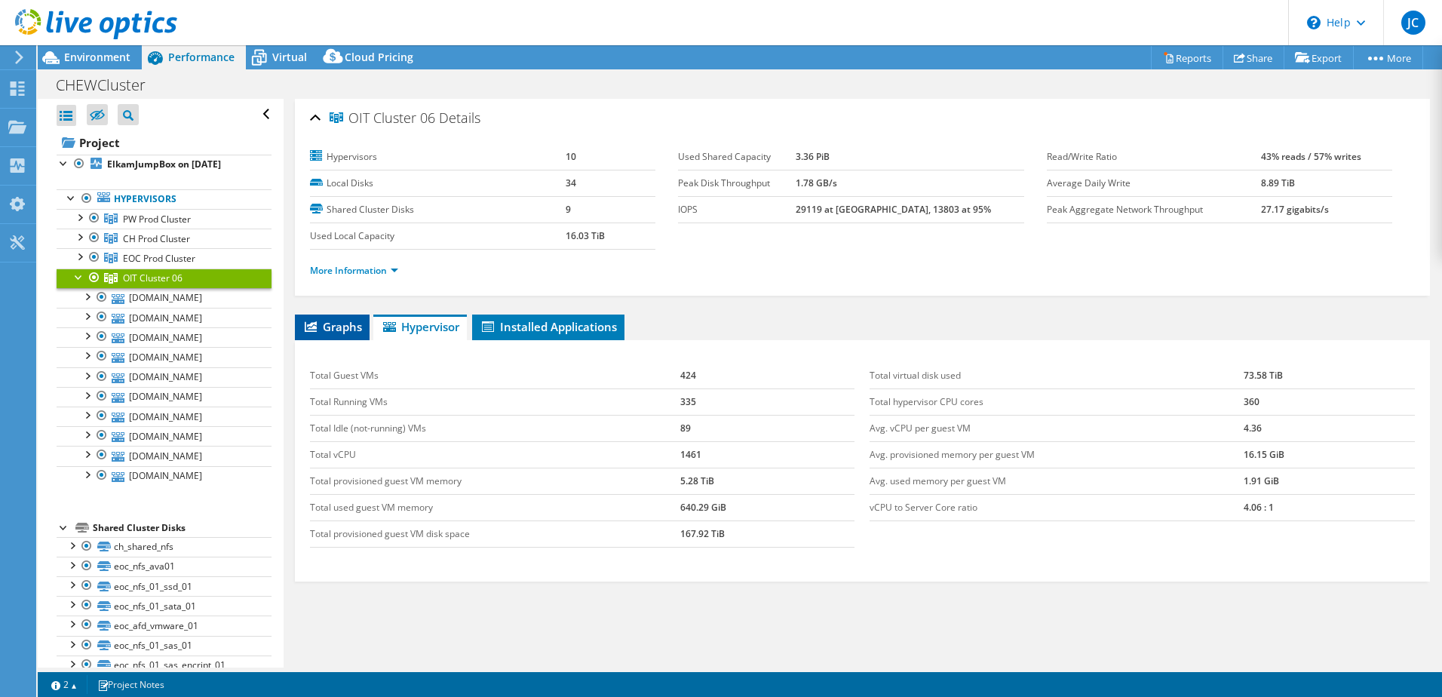
click at [327, 324] on span "Graphs" at bounding box center [333, 326] width 60 height 15
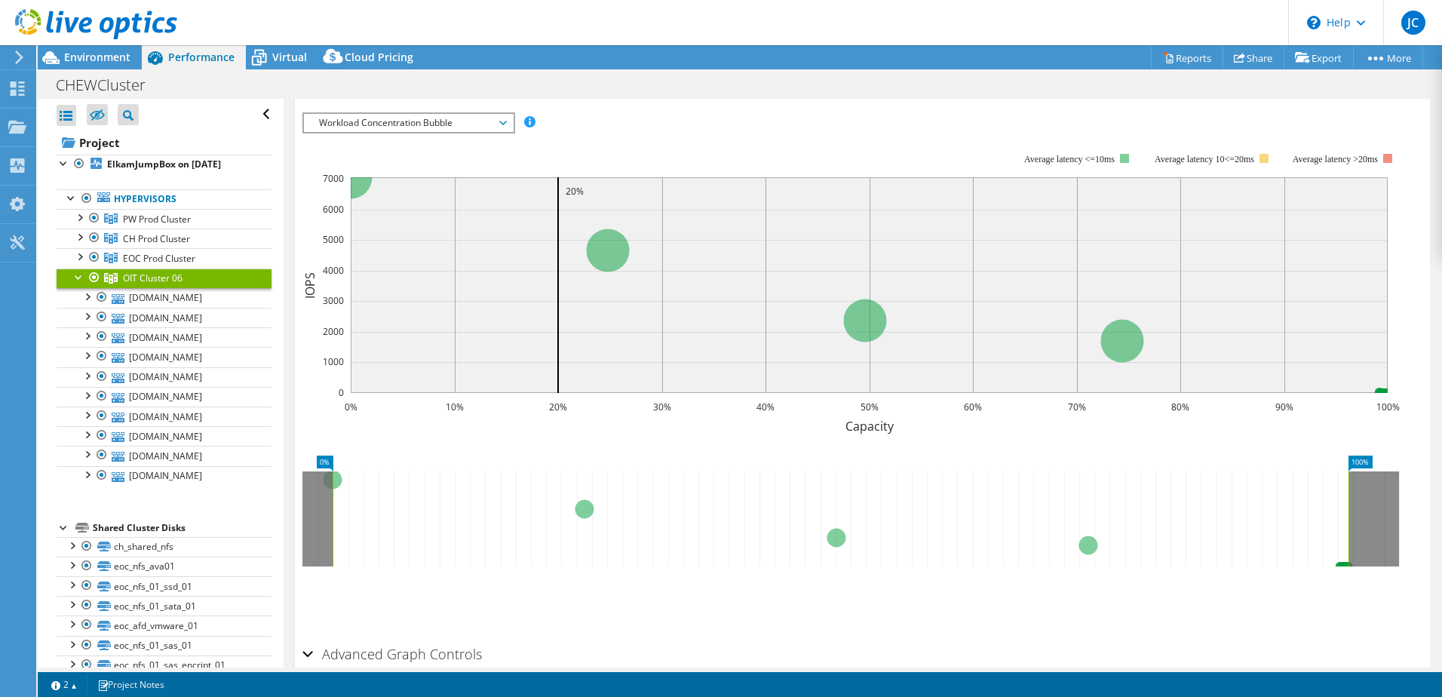
scroll to position [94, 0]
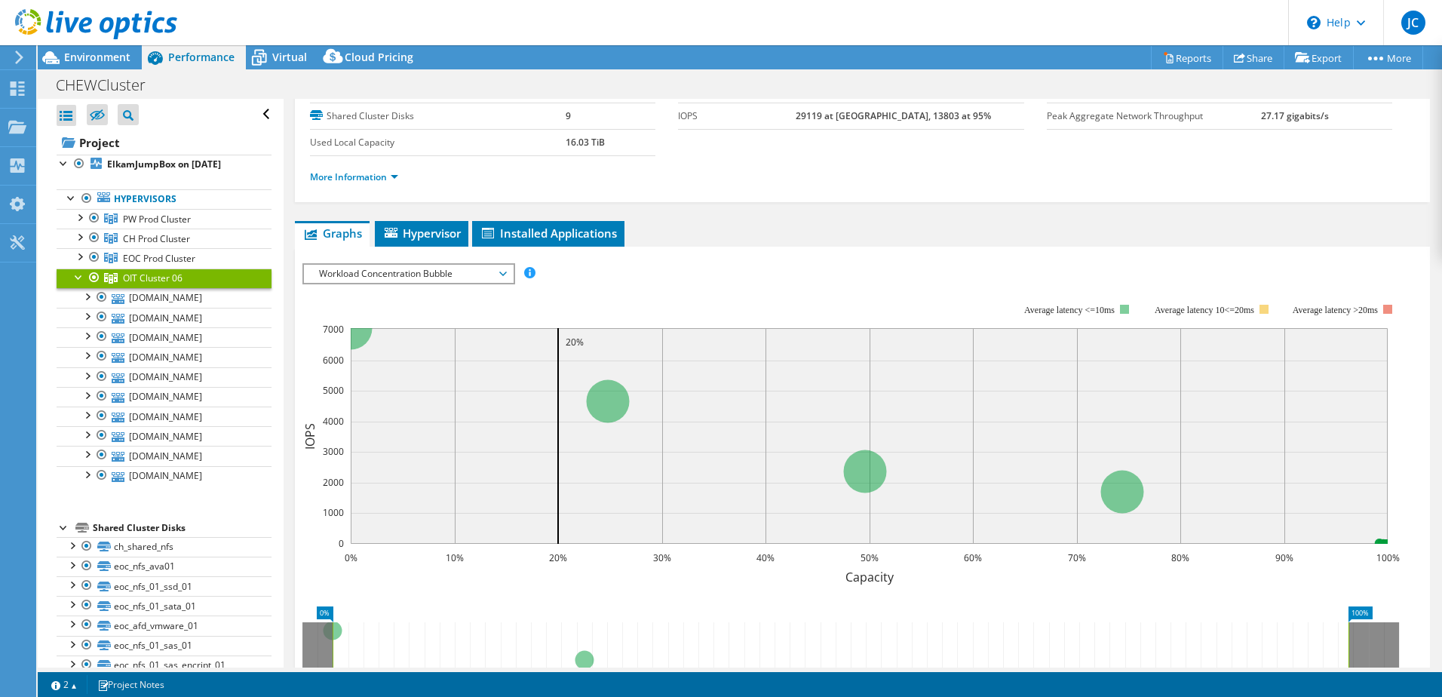
click at [505, 269] on span "Workload Concentration Bubble" at bounding box center [409, 274] width 194 height 18
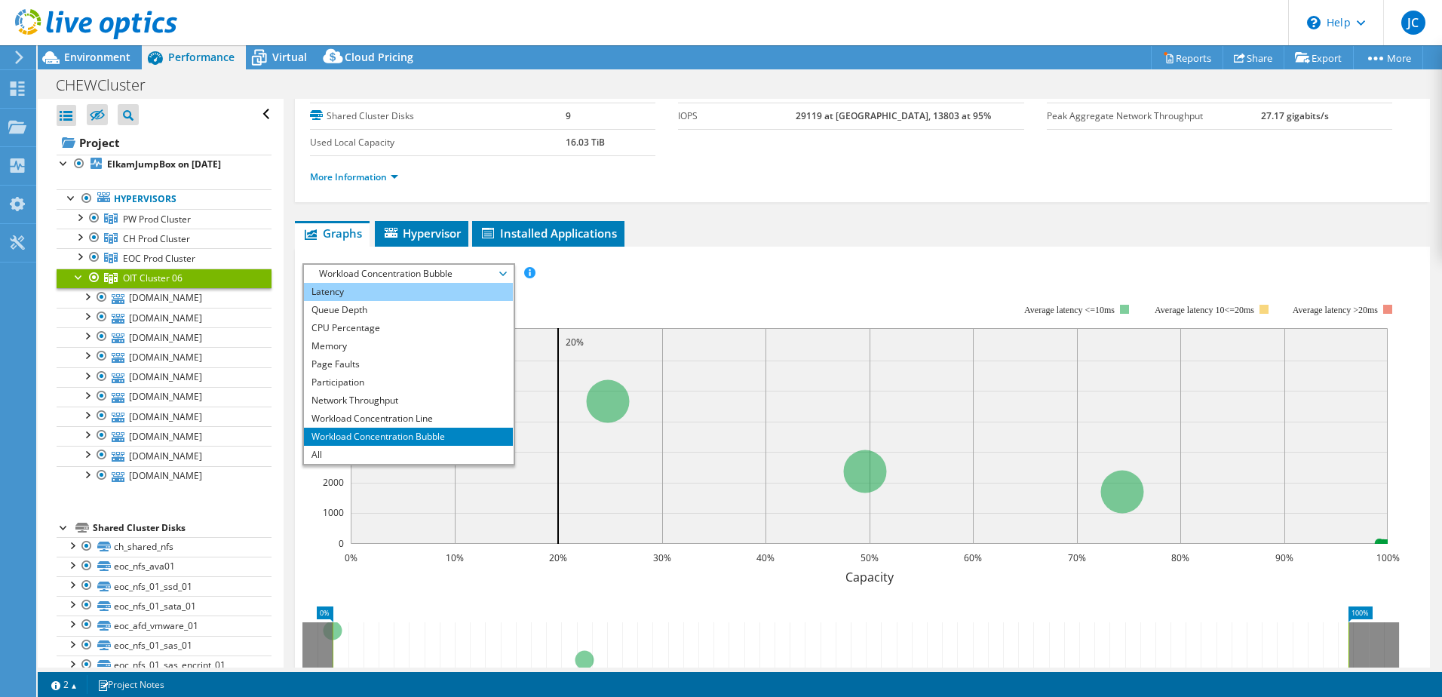
click at [400, 295] on li "Latency" at bounding box center [408, 292] width 209 height 18
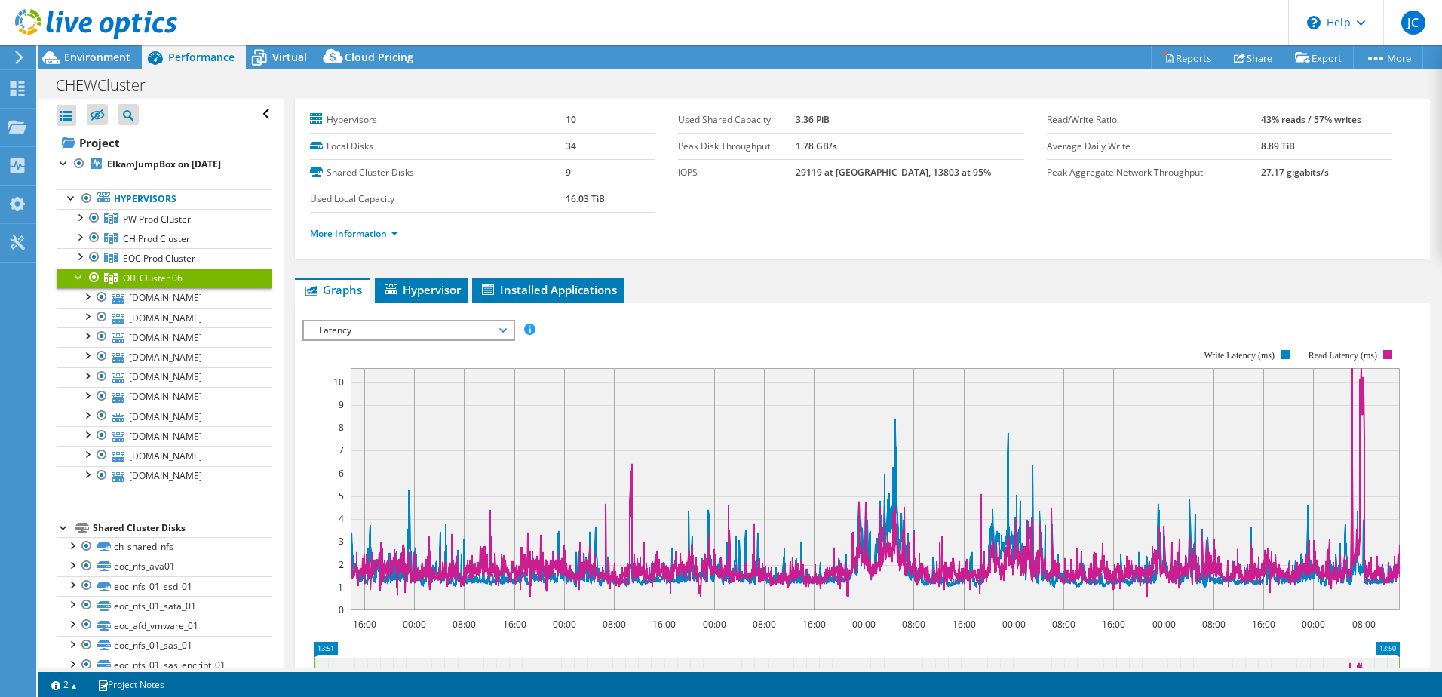
scroll to position [7, 0]
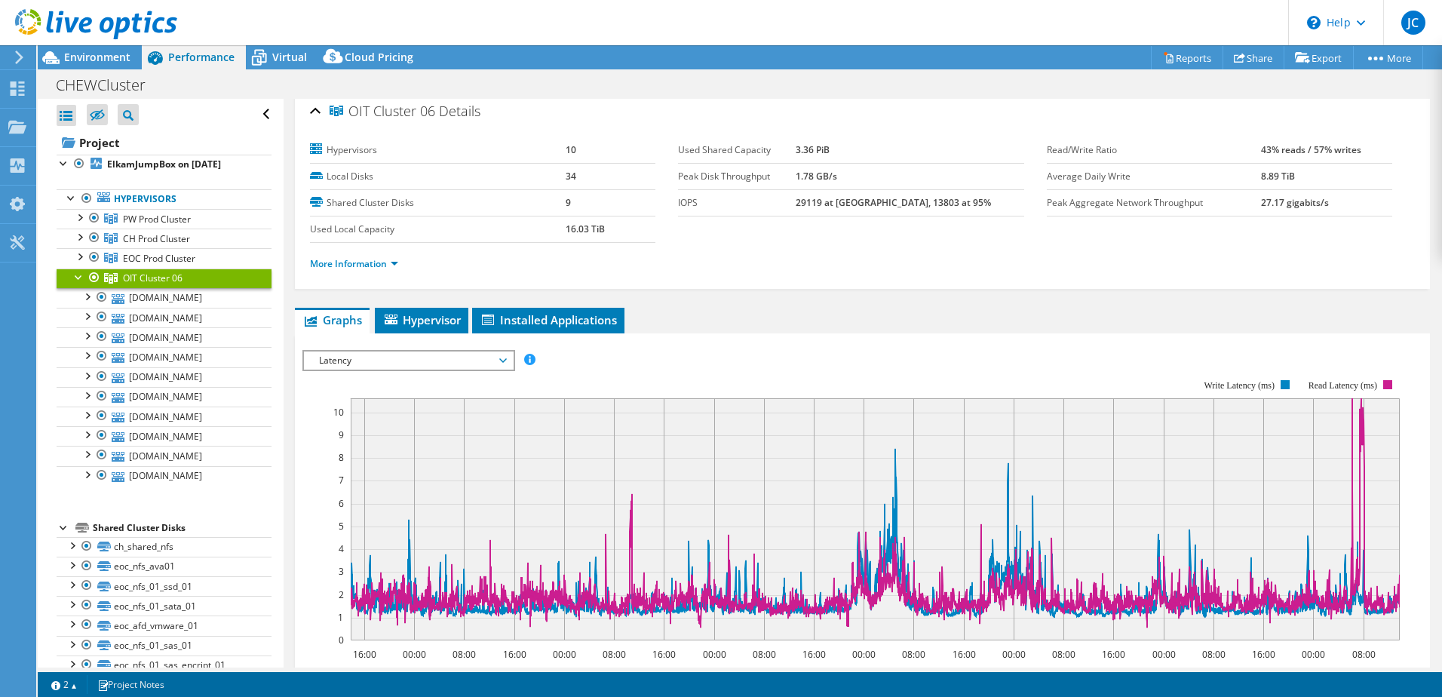
click at [461, 369] on span "Latency" at bounding box center [409, 361] width 194 height 18
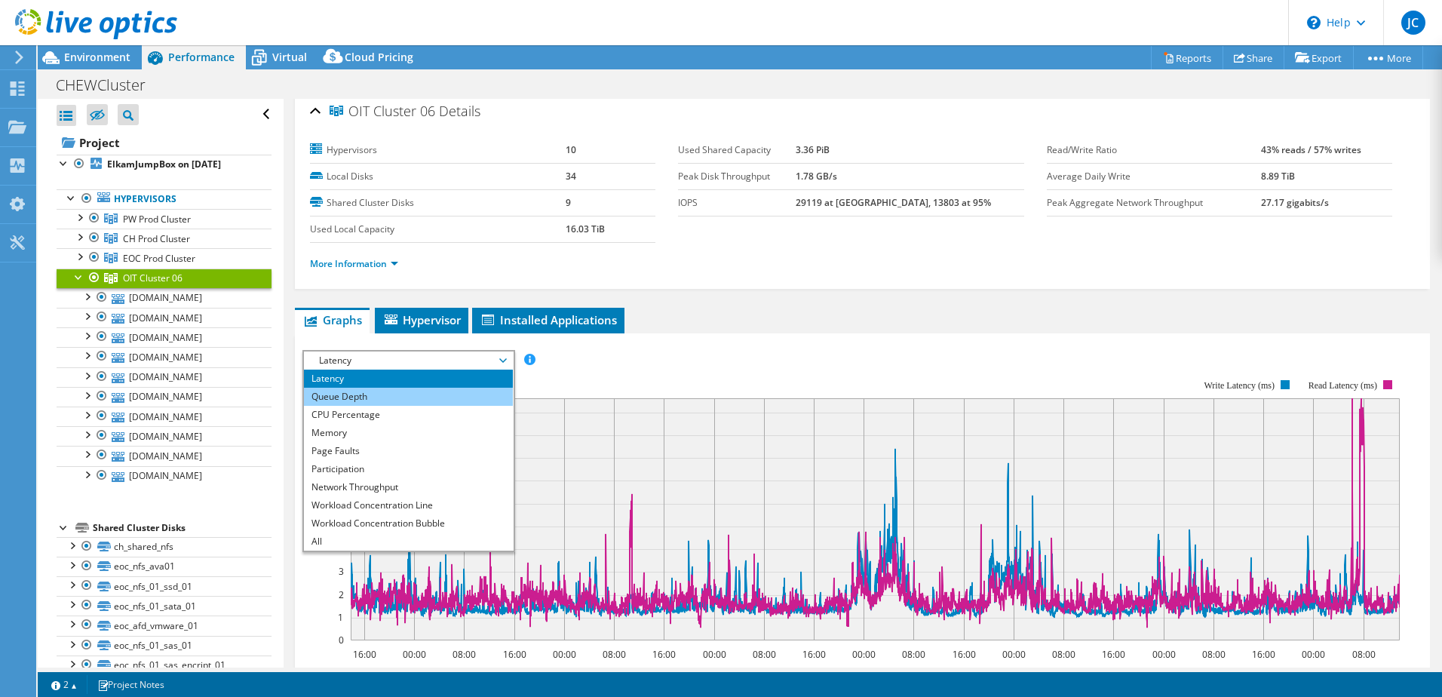
click at [407, 391] on li "Queue Depth" at bounding box center [408, 397] width 209 height 18
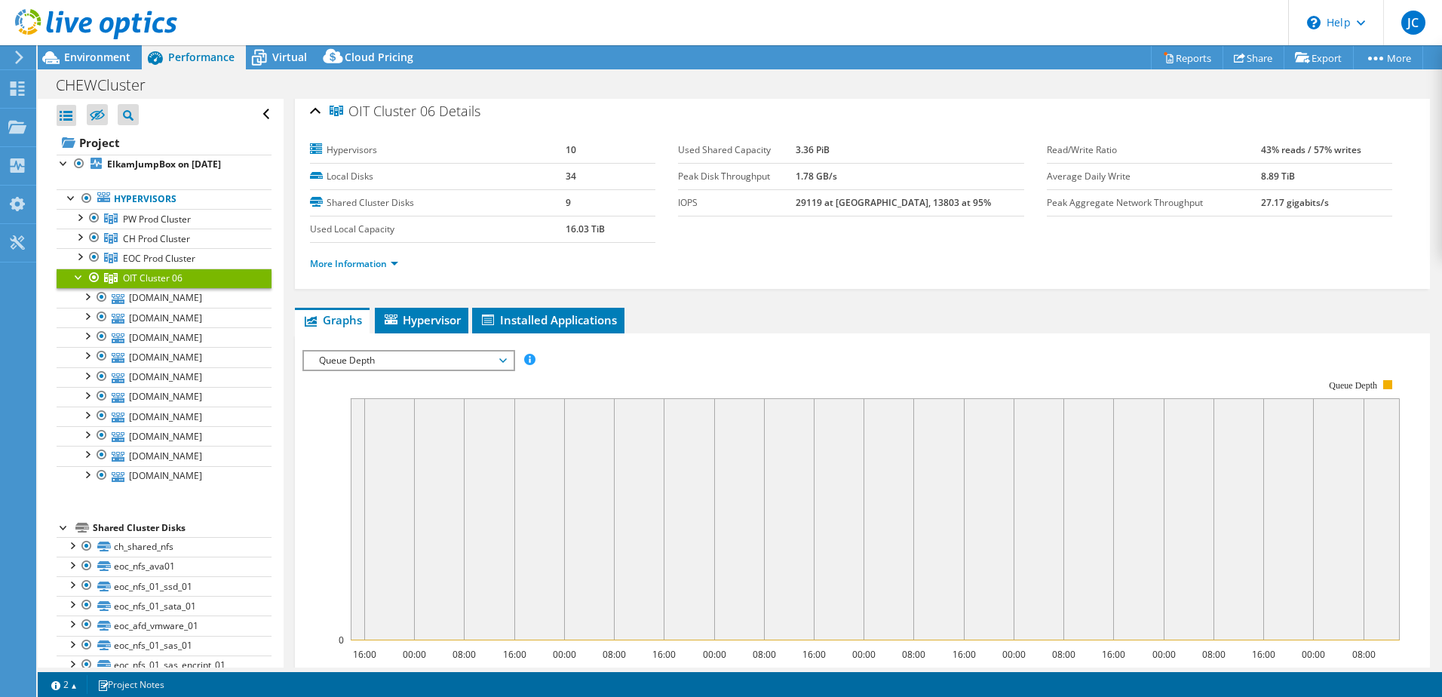
scroll to position [82, 0]
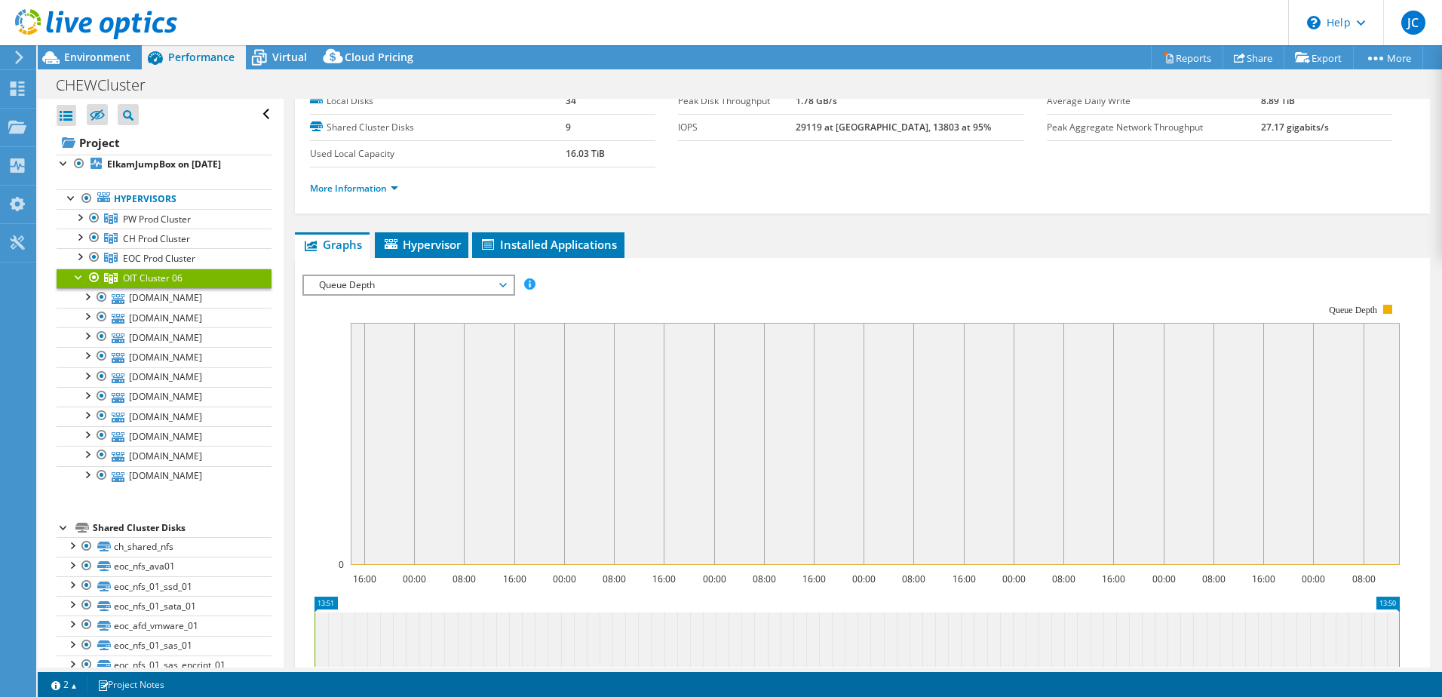
click at [492, 285] on span "Queue Depth" at bounding box center [409, 285] width 194 height 18
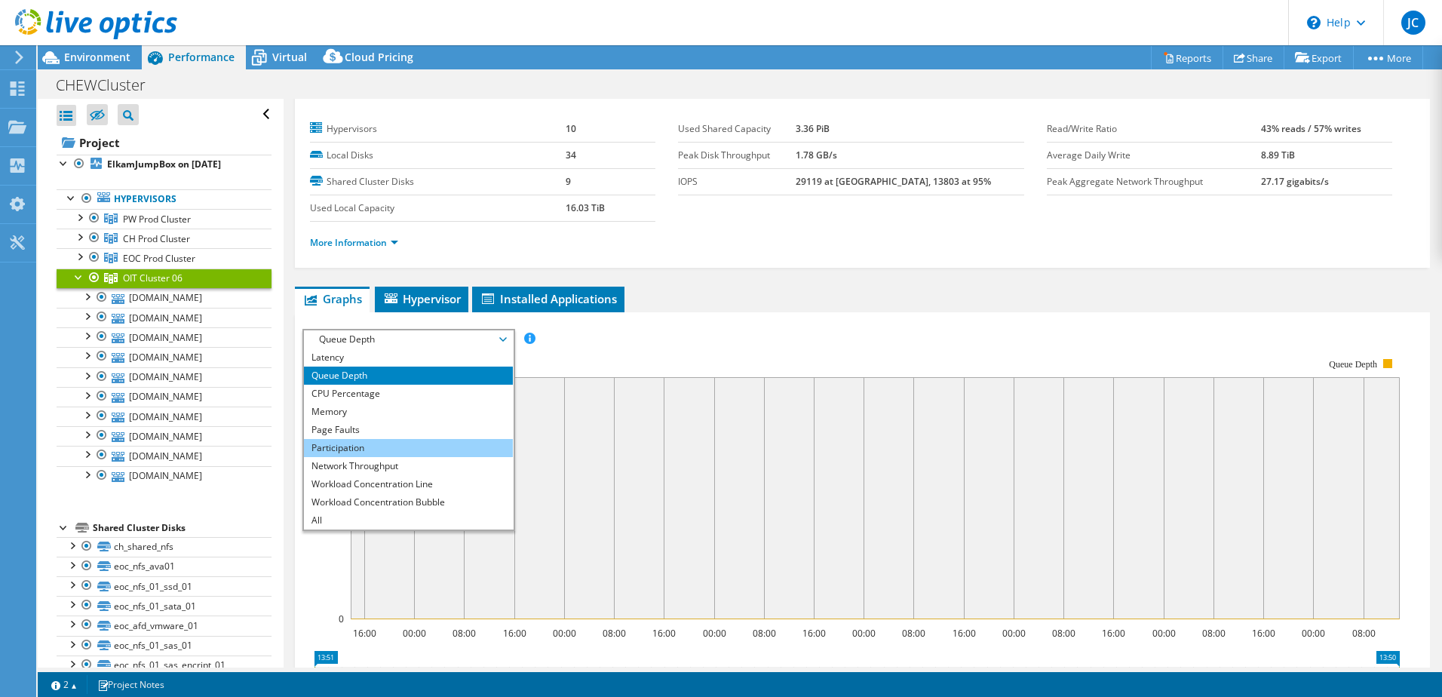
scroll to position [7, 0]
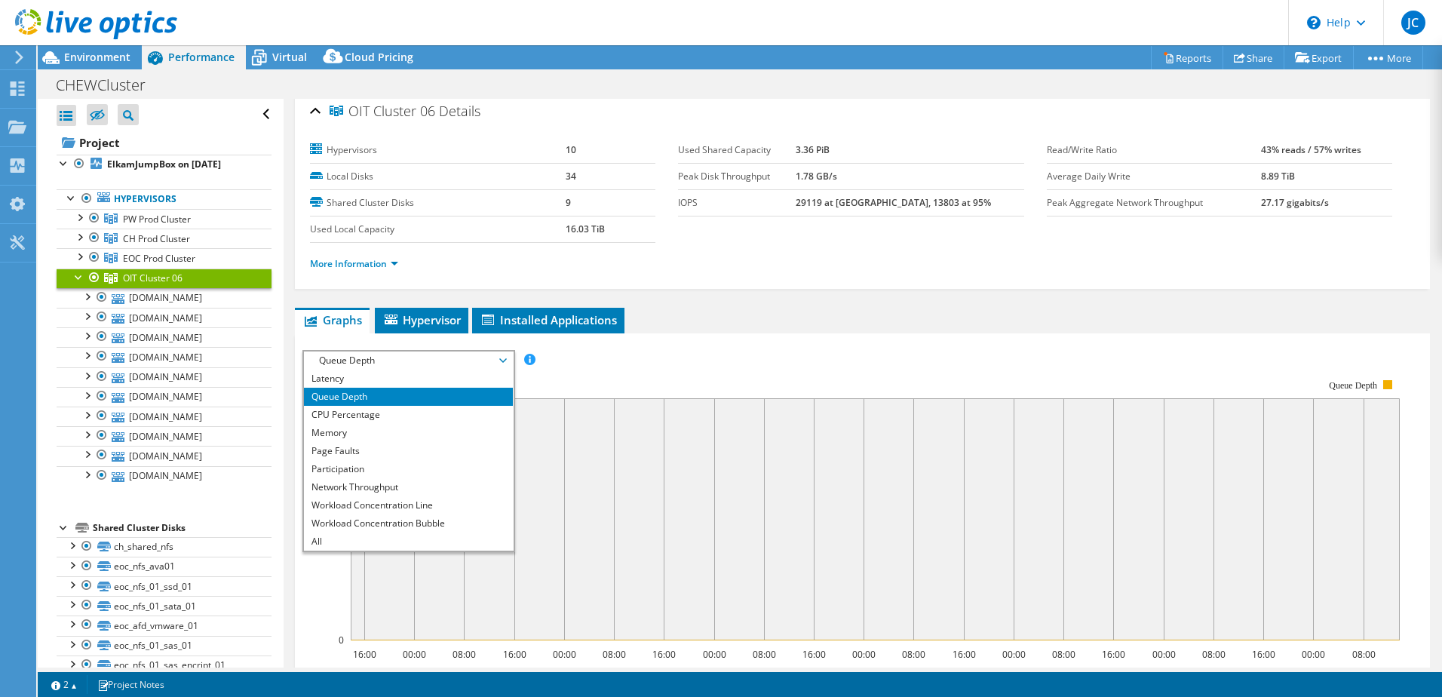
click at [666, 359] on icon "16:00 00:00 08:00 16:00 00:00 08:00 16:00 00:00 08:00 16:00 00:00 08:00 16:00 0…" at bounding box center [857, 510] width 1109 height 302
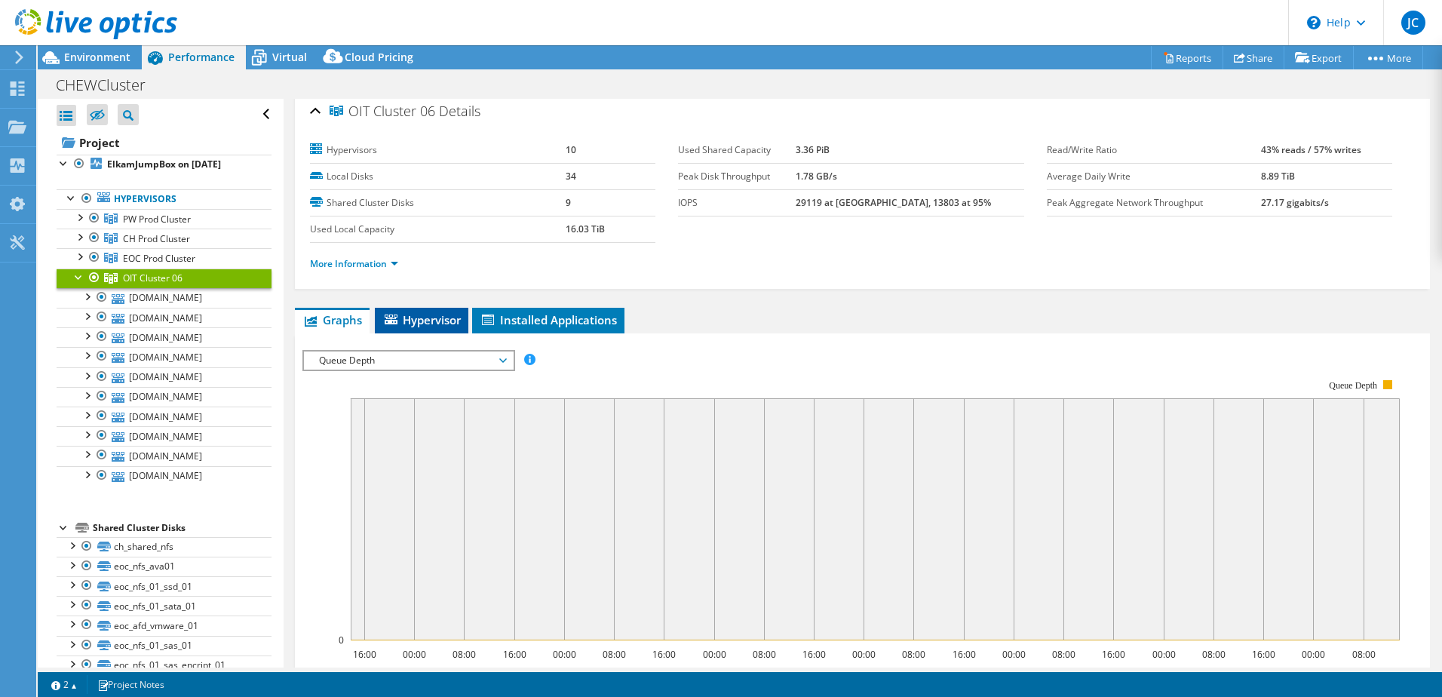
click at [421, 316] on span "Hypervisor" at bounding box center [422, 319] width 78 height 15
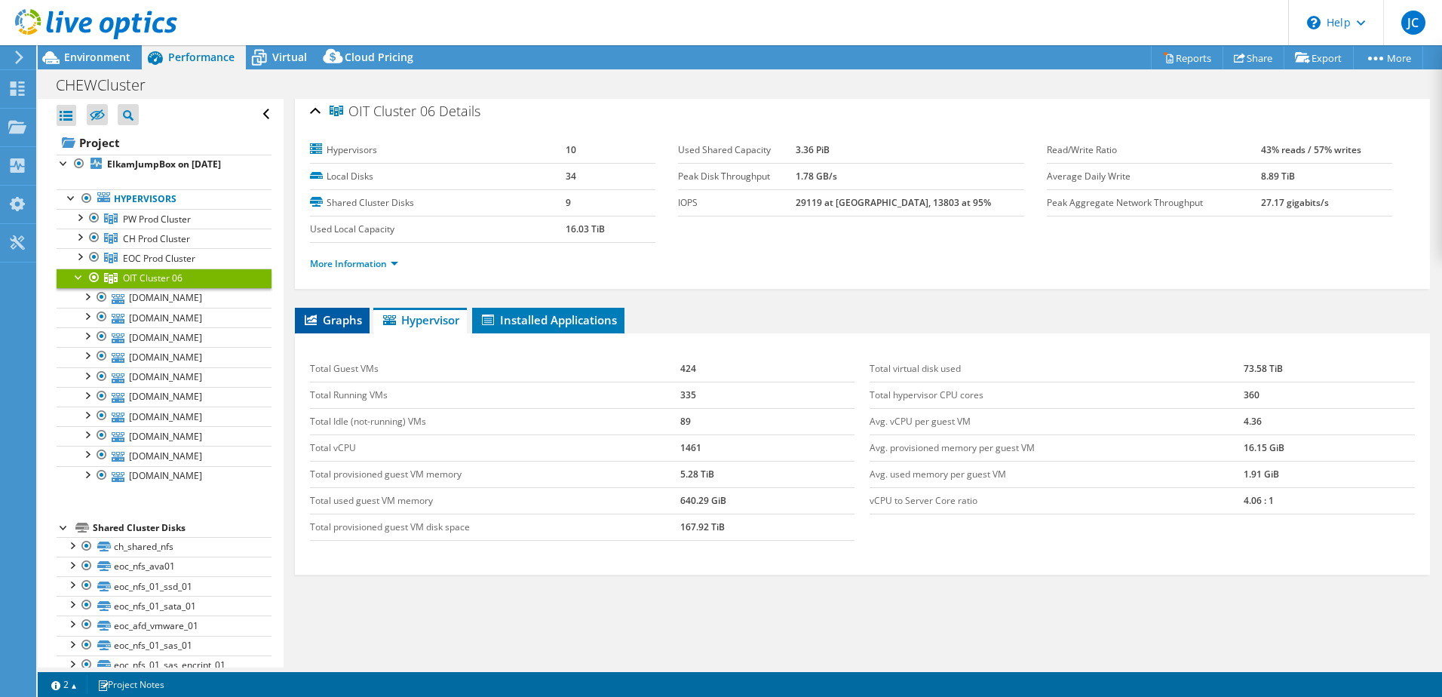
click at [361, 324] on span "Graphs" at bounding box center [333, 319] width 60 height 15
